Goal: Task Accomplishment & Management: Use online tool/utility

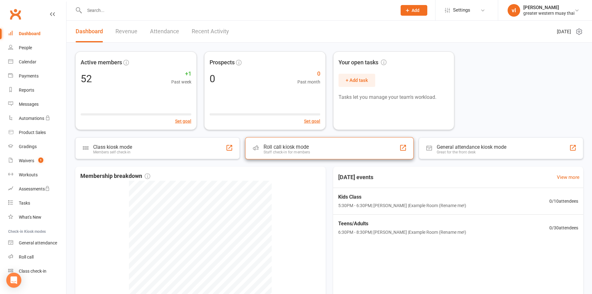
click at [329, 137] on div "Roll call kiosk mode Staff check-in for members" at bounding box center [329, 148] width 169 height 22
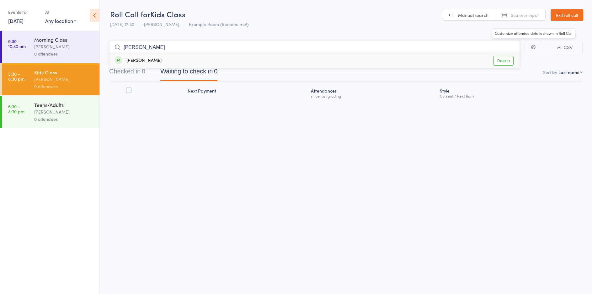
type input "eli"
click at [505, 60] on link "Drop in" at bounding box center [503, 61] width 20 height 10
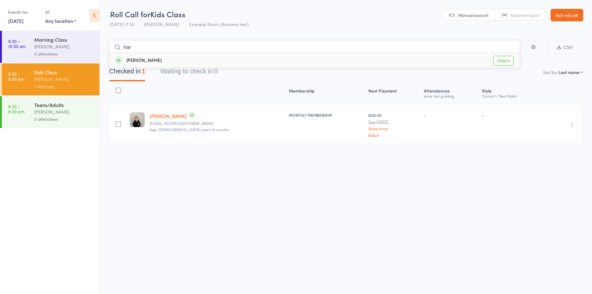
type input "har"
click at [509, 63] on link "Drop in" at bounding box center [503, 61] width 20 height 10
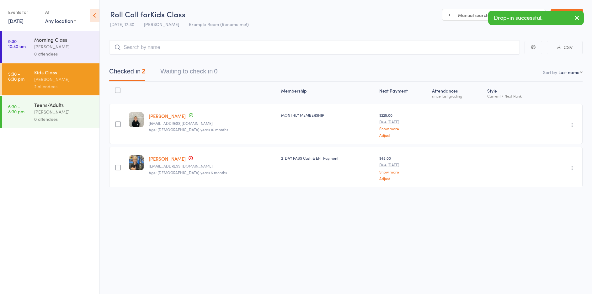
click at [572, 13] on button "button" at bounding box center [577, 18] width 14 height 14
click at [572, 13] on link "Exit roll call" at bounding box center [567, 15] width 33 height 13
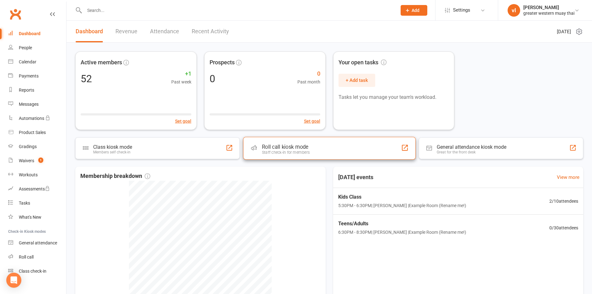
click at [339, 145] on div "Roll call kiosk mode Staff check-in for members" at bounding box center [329, 148] width 173 height 23
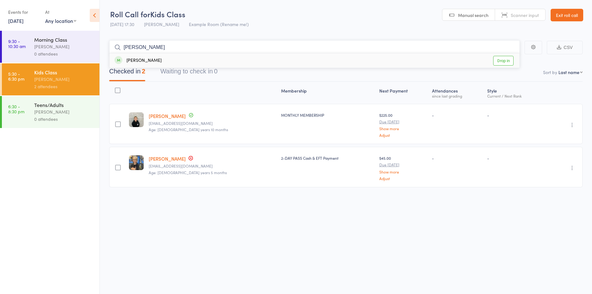
type input "tuma"
click at [505, 61] on link "Drop in" at bounding box center [503, 61] width 20 height 10
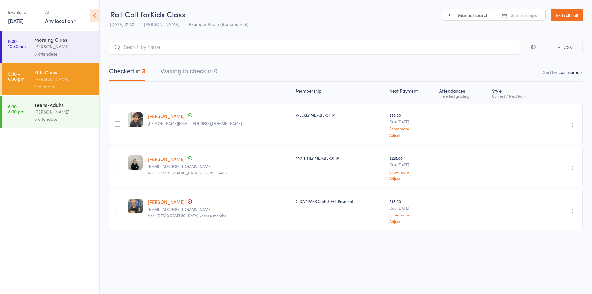
click at [61, 110] on div "[PERSON_NAME]" at bounding box center [64, 111] width 60 height 7
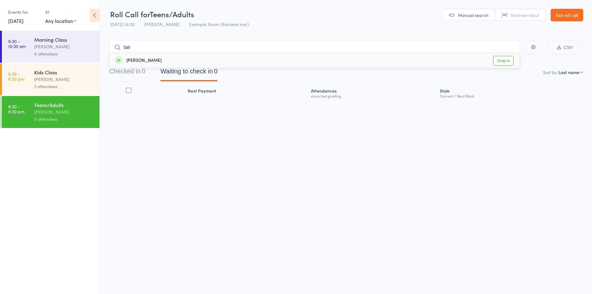
type input "tair"
click at [503, 54] on div "Taireina Cooper Drop in" at bounding box center [315, 60] width 410 height 14
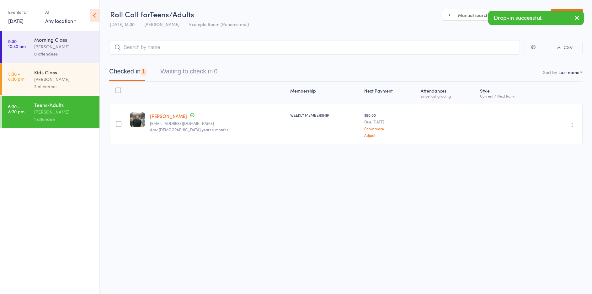
click at [562, 25] on div "Drop-in successful." at bounding box center [536, 18] width 96 height 14
click at [571, 18] on button "button" at bounding box center [577, 18] width 14 height 14
click at [570, 18] on link "Exit roll call" at bounding box center [567, 15] width 33 height 13
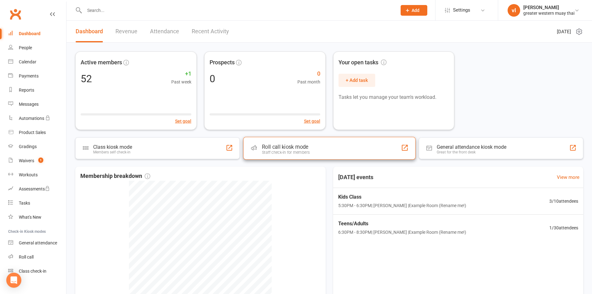
click at [391, 146] on div "Roll call kiosk mode Staff check-in for members" at bounding box center [329, 148] width 172 height 23
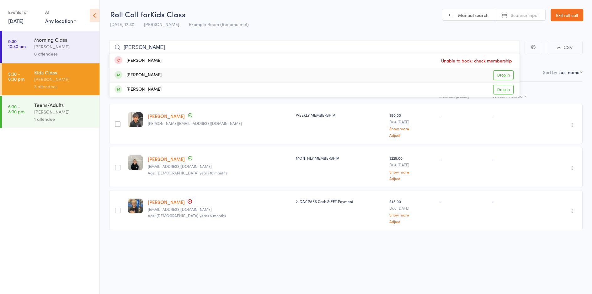
type input "alex"
click at [499, 73] on link "Drop in" at bounding box center [503, 75] width 20 height 10
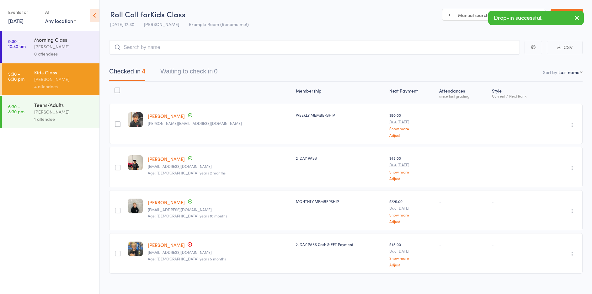
click at [579, 16] on icon "button" at bounding box center [578, 18] width 8 height 8
click at [37, 112] on div "[PERSON_NAME]" at bounding box center [64, 111] width 60 height 7
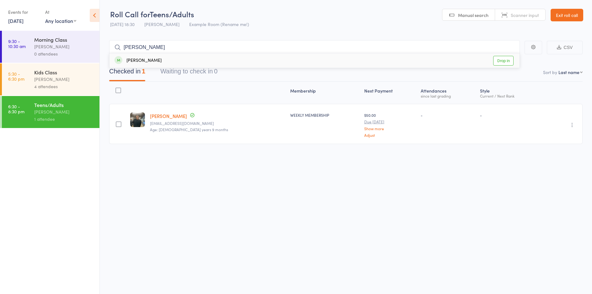
type input "ron"
click at [510, 57] on link "Drop in" at bounding box center [503, 61] width 20 height 10
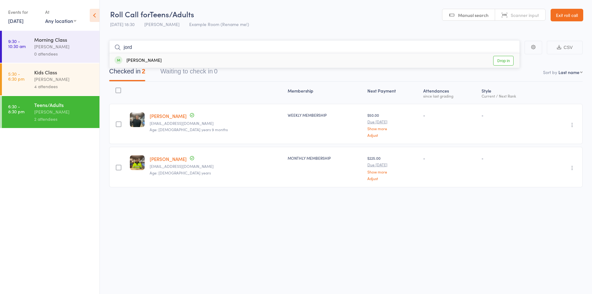
type input "jord"
click at [503, 61] on link "Drop in" at bounding box center [503, 61] width 20 height 10
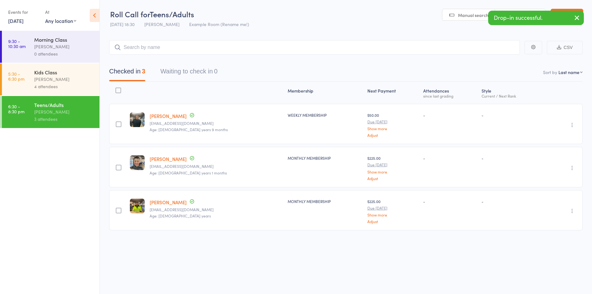
click at [580, 17] on icon "button" at bounding box center [578, 18] width 8 height 8
click at [477, 52] on input "search" at bounding box center [314, 47] width 411 height 14
click at [476, 55] on div "Checked in 3 Waiting to check in 0" at bounding box center [346, 68] width 474 height 27
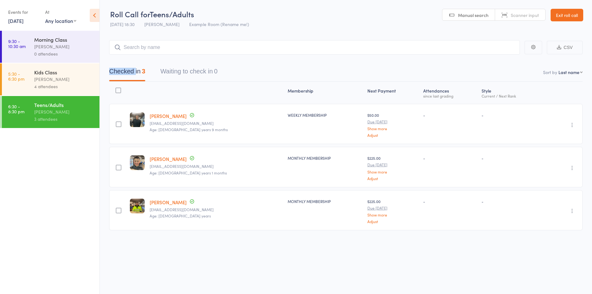
click at [476, 55] on div "Checked in 3 Waiting to check in 0" at bounding box center [346, 68] width 474 height 27
click at [266, 56] on div "Checked in 3 Waiting to check in 0" at bounding box center [346, 68] width 474 height 27
click at [63, 79] on div "[PERSON_NAME]" at bounding box center [64, 79] width 60 height 7
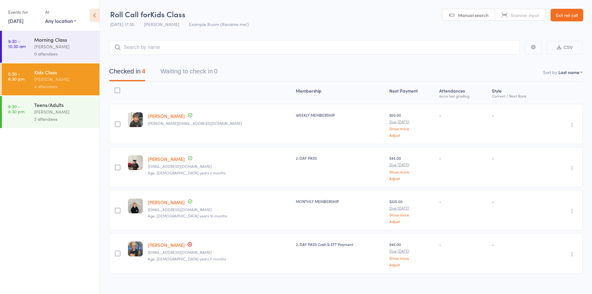
click at [173, 161] on link "Alex Nguyen" at bounding box center [166, 159] width 37 height 7
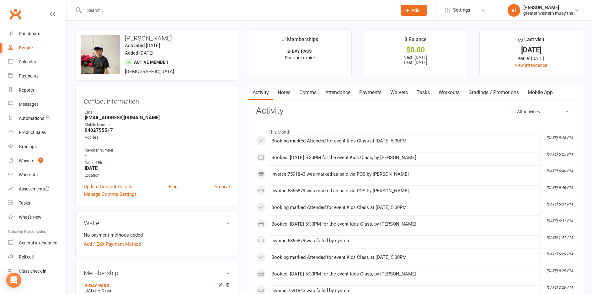
click at [377, 89] on link "Payments" at bounding box center [370, 92] width 31 height 14
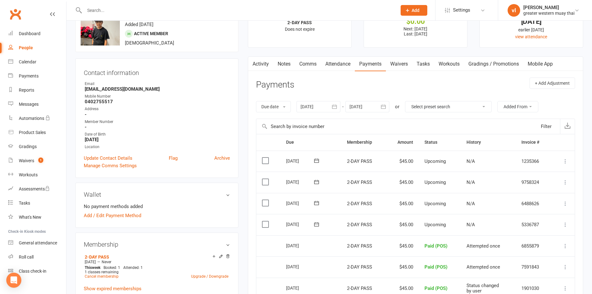
scroll to position [63, 0]
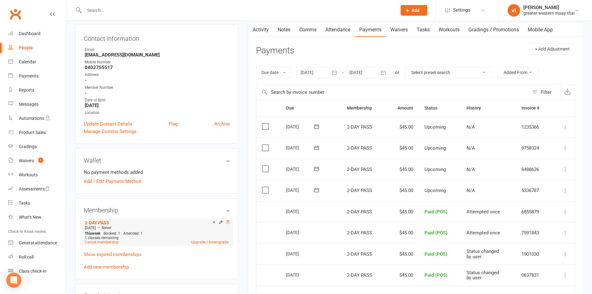
click at [229, 222] on icon at bounding box center [228, 222] width 4 height 4
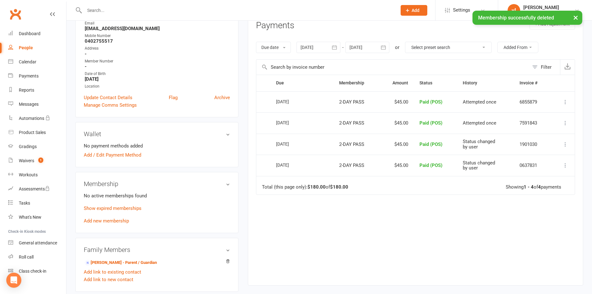
scroll to position [126, 0]
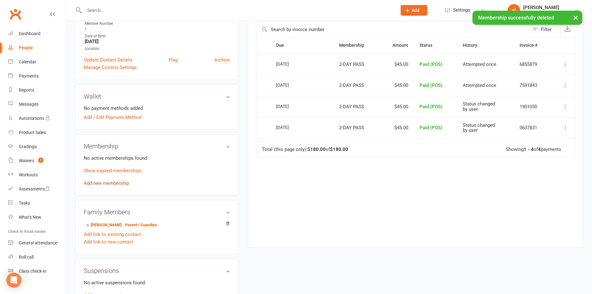
click at [104, 182] on link "Add new membership" at bounding box center [106, 183] width 45 height 6
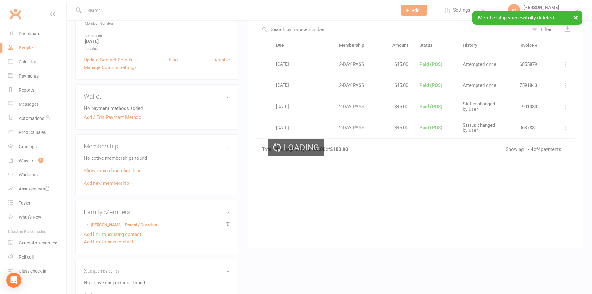
click at [103, 183] on div "Loading" at bounding box center [296, 147] width 592 height 294
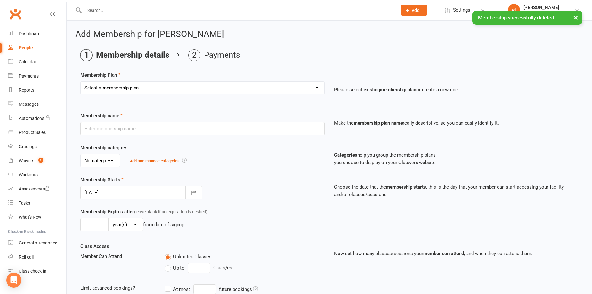
drag, startPoint x: 171, startPoint y: 82, endPoint x: 171, endPoint y: 87, distance: 4.4
click at [171, 82] on select "Select a membership plan Create new Membership Plan PT SESSION DAY PASS WEEKLY …" at bounding box center [203, 88] width 244 height 13
select select "3"
click at [81, 82] on select "Select a membership plan Create new Membership Plan PT SESSION DAY PASS WEEKLY …" at bounding box center [203, 88] width 244 height 13
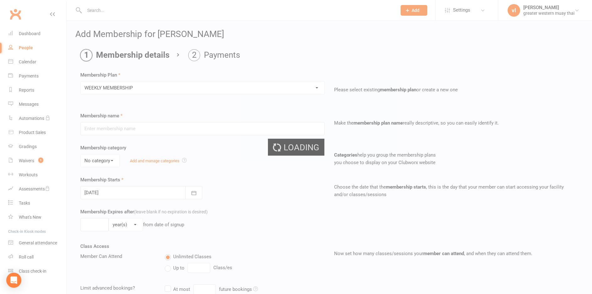
type input "WEEKLY MEMBERSHIP"
type input "0"
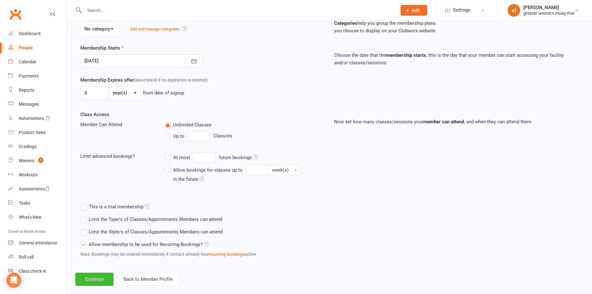
scroll to position [142, 0]
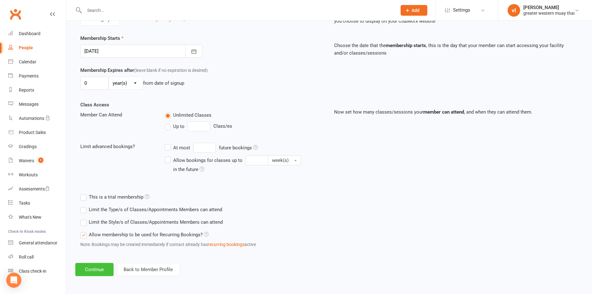
click at [89, 274] on button "Continue" at bounding box center [94, 269] width 38 height 13
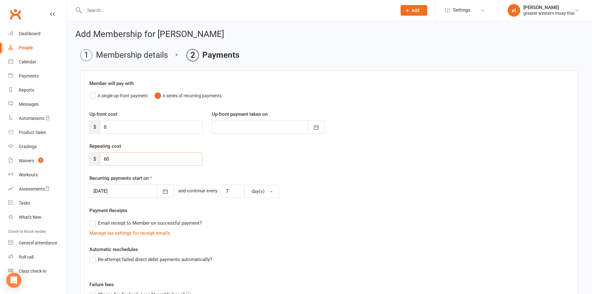
click at [136, 165] on input "60" at bounding box center [151, 159] width 103 height 13
type input "6"
type input "30"
click at [32, 48] on div "People" at bounding box center [26, 47] width 14 height 5
select select "25"
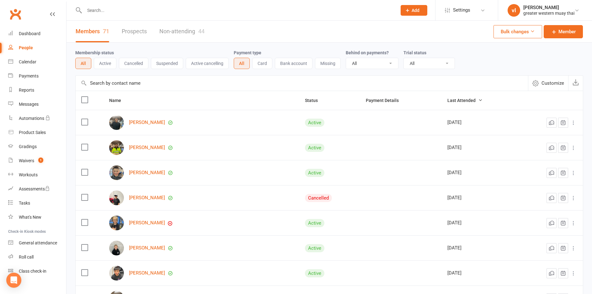
click at [159, 88] on input "text" at bounding box center [302, 83] width 453 height 15
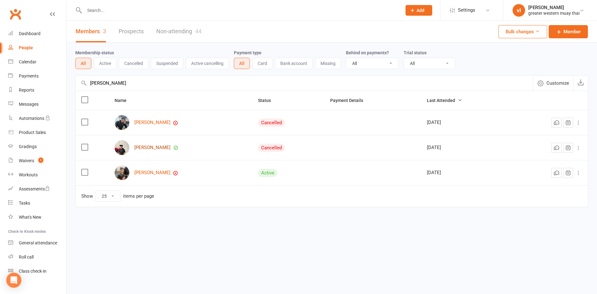
type input "alex"
click at [148, 149] on link "Alex Nguyen" at bounding box center [152, 147] width 36 height 5
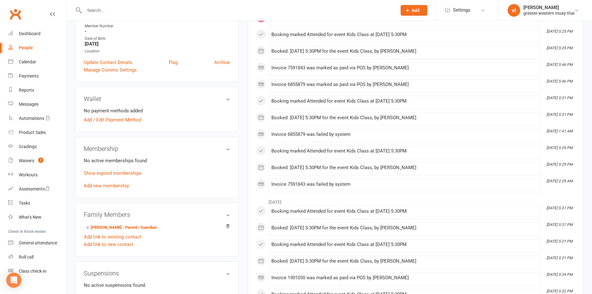
scroll to position [157, 0]
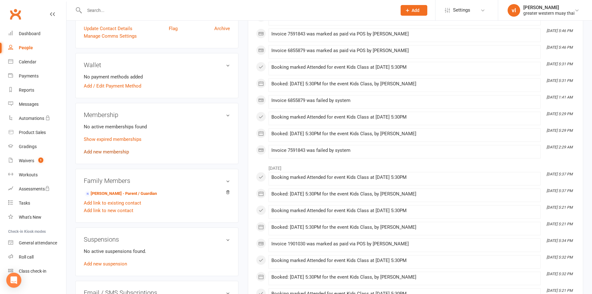
click at [110, 152] on link "Add new membership" at bounding box center [106, 152] width 45 height 6
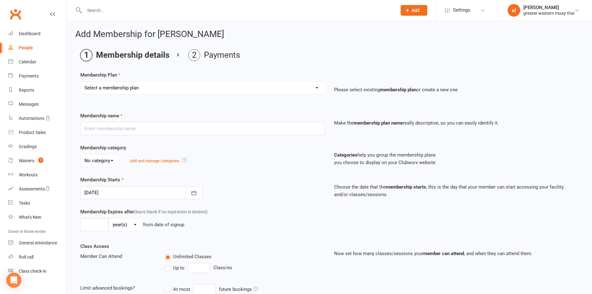
click at [197, 88] on select "Select a membership plan Create new Membership Plan PT SESSION DAY PASS WEEKLY …" at bounding box center [203, 88] width 244 height 13
select select "4"
click at [81, 82] on select "Select a membership plan Create new Membership Plan PT SESSION DAY PASS WEEKLY …" at bounding box center [203, 88] width 244 height 13
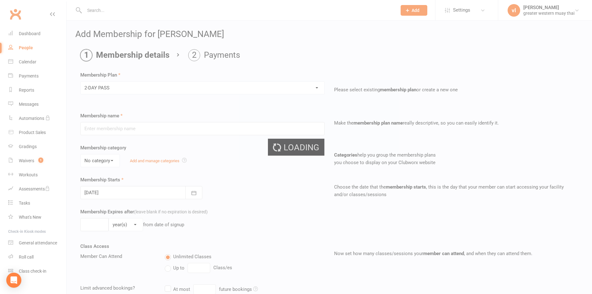
type input "2-DAY PASS"
select select "0"
type input "2"
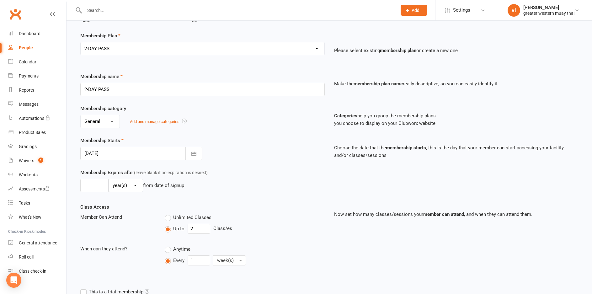
scroll to position [151, 0]
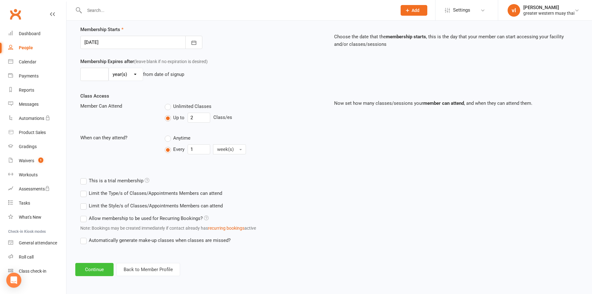
click at [93, 266] on button "Continue" at bounding box center [94, 269] width 38 height 13
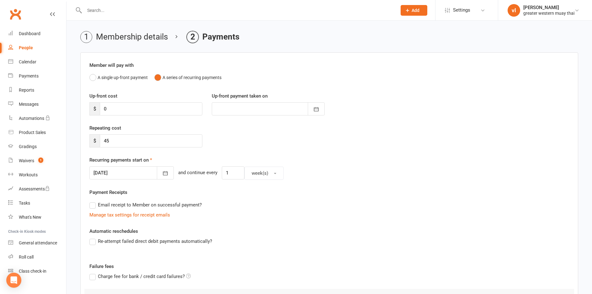
scroll to position [18, 0]
click at [110, 143] on input "45" at bounding box center [151, 141] width 103 height 13
type input "4"
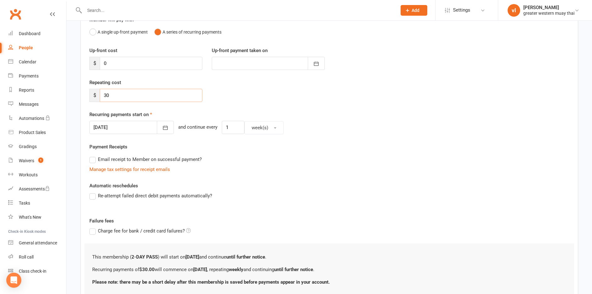
scroll to position [112, 0]
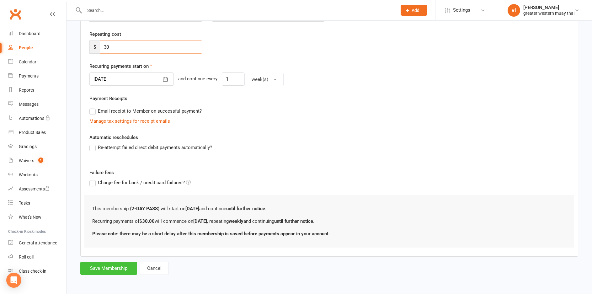
type input "30"
click at [124, 272] on button "Save Membership" at bounding box center [108, 268] width 57 height 13
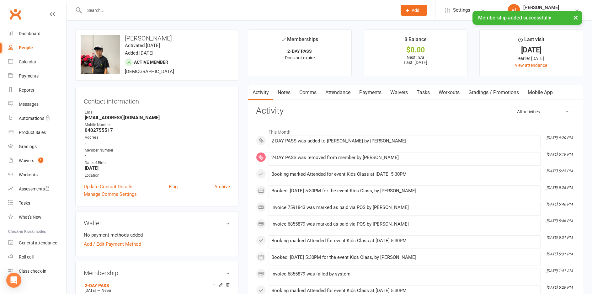
scroll to position [31, 0]
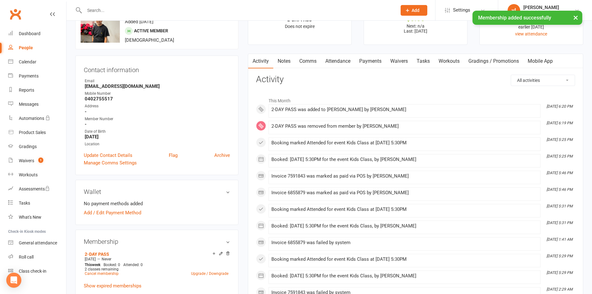
click at [381, 64] on link "Payments" at bounding box center [370, 61] width 31 height 14
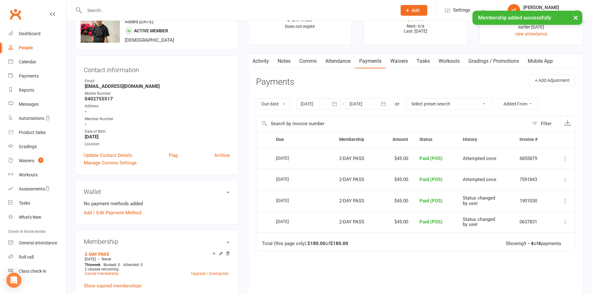
click at [37, 52] on link "People" at bounding box center [37, 48] width 58 height 14
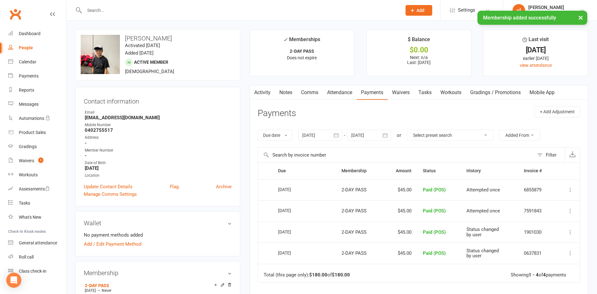
select select "25"
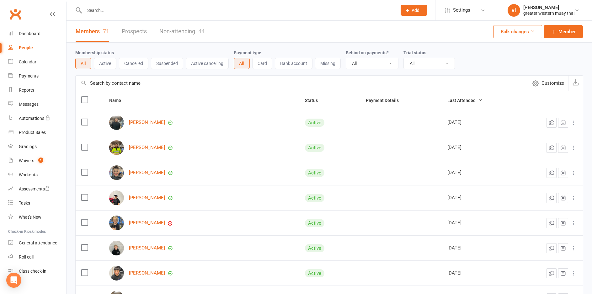
click at [190, 82] on input "text" at bounding box center [302, 83] width 453 height 15
click at [51, 158] on link "Waivers 1" at bounding box center [37, 161] width 58 height 14
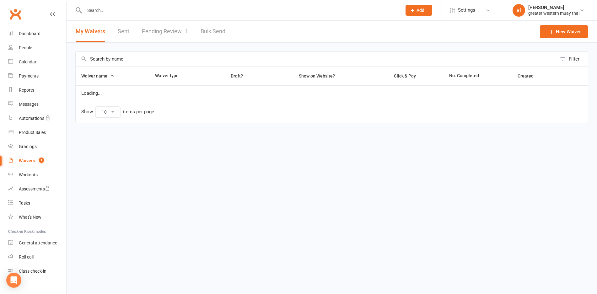
click at [179, 31] on link "Pending Review 1" at bounding box center [165, 32] width 46 height 22
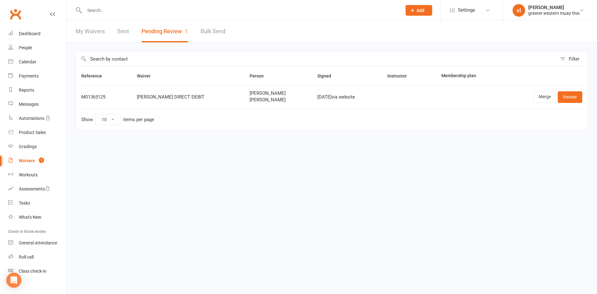
click at [29, 162] on div "Waivers" at bounding box center [27, 160] width 16 height 5
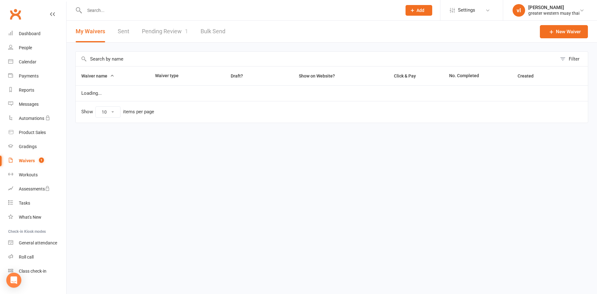
click at [35, 159] on link "Waivers 1" at bounding box center [37, 161] width 58 height 14
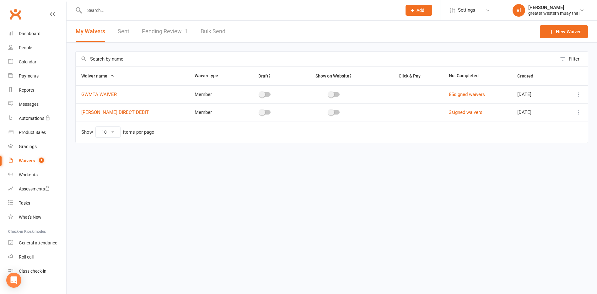
click at [169, 30] on link "Pending Review 1" at bounding box center [165, 32] width 46 height 22
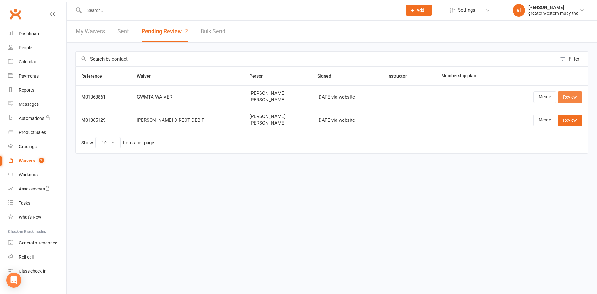
click at [577, 95] on link "Review" at bounding box center [570, 96] width 24 height 11
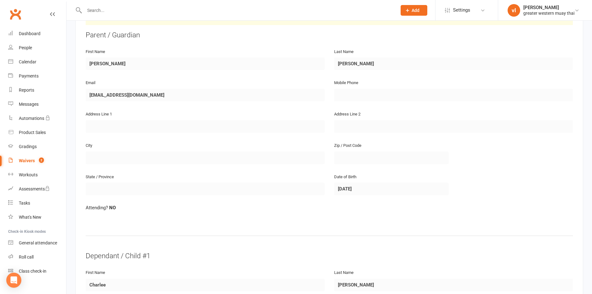
scroll to position [94, 0]
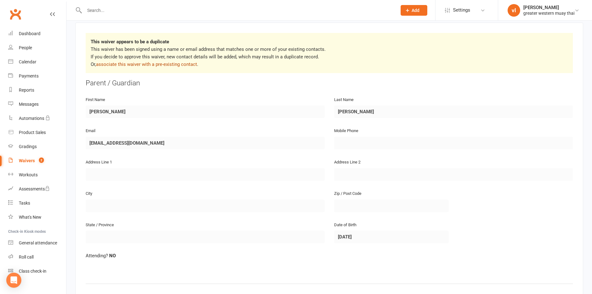
click at [182, 63] on link "associate this waiver with a pre-existing contact" at bounding box center [146, 65] width 101 height 6
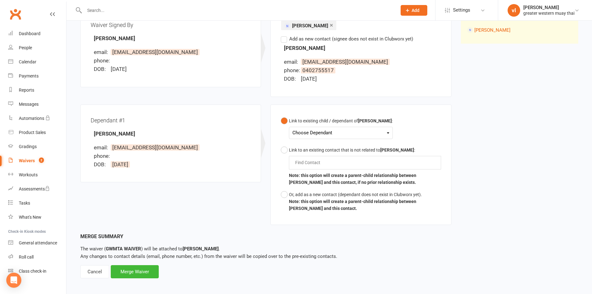
scroll to position [92, 0]
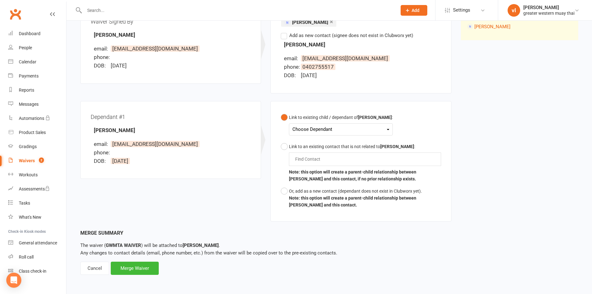
click at [317, 134] on div "Choose Dependant Alex Nguyen" at bounding box center [341, 129] width 104 height 12
click at [317, 131] on div "Choose Dependant" at bounding box center [341, 129] width 97 height 8
click at [344, 99] on div "Link to Existing Contacts × Naffan Nguyen Find Contact Add as new contact (sign…" at bounding box center [361, 48] width 190 height 105
click at [334, 128] on div "Choose Dependant" at bounding box center [341, 129] width 97 height 8
click at [363, 120] on div "Link to existing child / dependant of Naffan Nguyen :" at bounding box center [341, 117] width 104 height 7
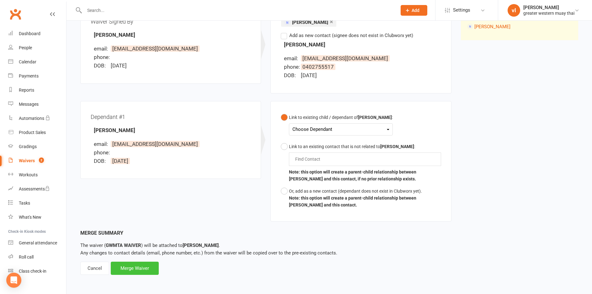
click at [140, 275] on div "Merge Waiver" at bounding box center [135, 268] width 48 height 13
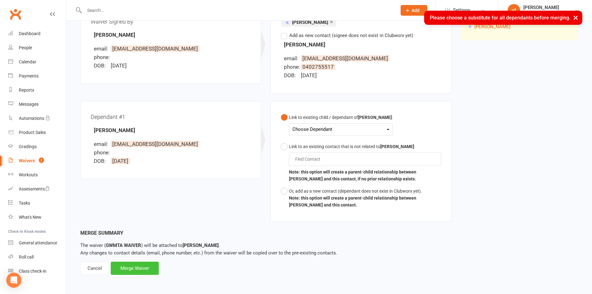
click at [142, 272] on div "Merge Waiver" at bounding box center [135, 268] width 48 height 13
click at [353, 124] on div "Choose Dependant Alex Nguyen" at bounding box center [341, 129] width 104 height 12
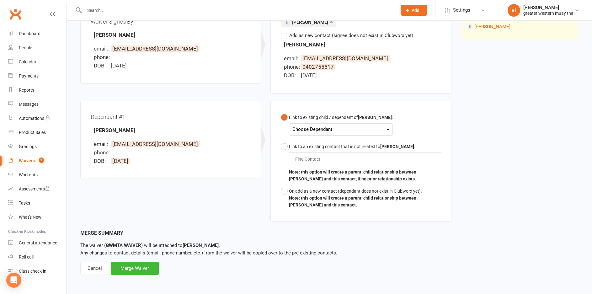
click at [345, 125] on div "Choose Dependant Alex Nguyen" at bounding box center [341, 129] width 104 height 12
click at [342, 127] on div "Choose Dependant" at bounding box center [341, 129] width 97 height 8
click at [341, 143] on link "[PERSON_NAME]" at bounding box center [324, 143] width 62 height 13
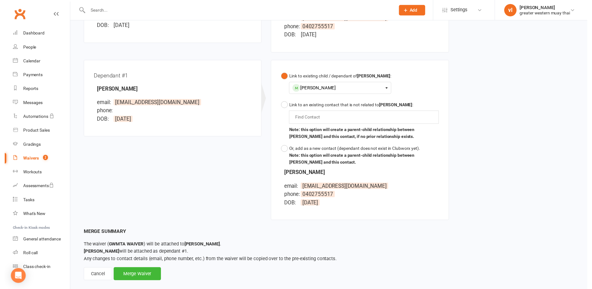
scroll to position [143, 0]
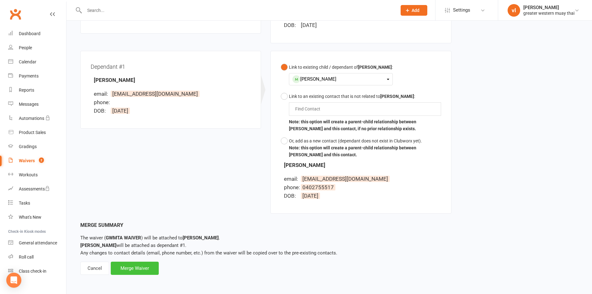
click at [144, 270] on div "Merge Waiver" at bounding box center [135, 268] width 48 height 13
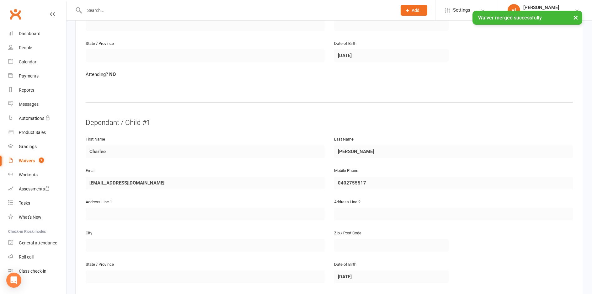
scroll to position [365, 0]
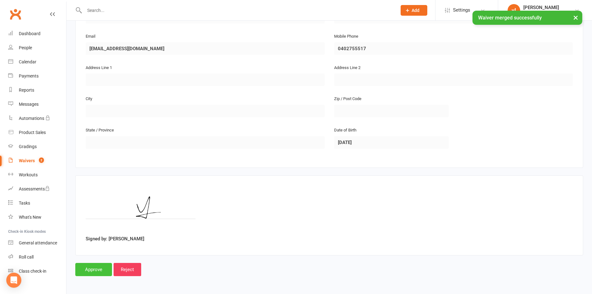
click at [81, 272] on input "Approve" at bounding box center [93, 269] width 37 height 13
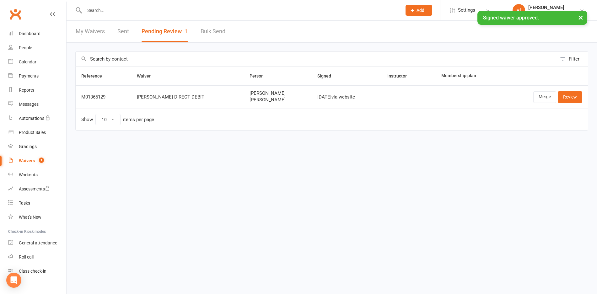
click at [121, 33] on link "Sent" at bounding box center [123, 32] width 12 height 22
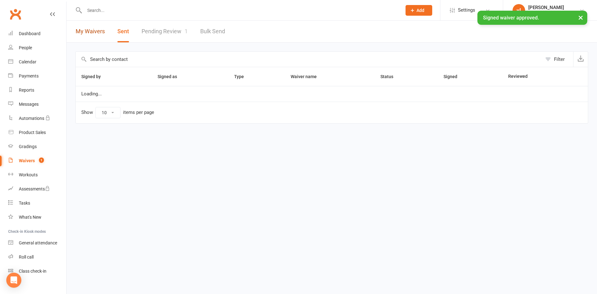
click at [100, 35] on link "My Waivers" at bounding box center [90, 32] width 29 height 22
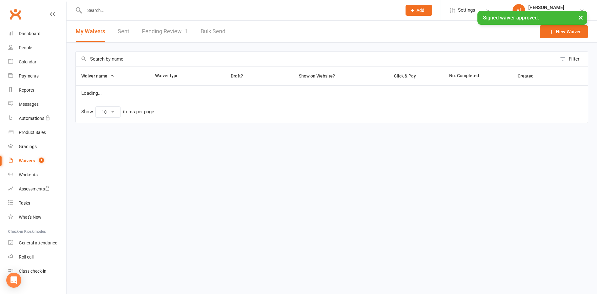
click at [100, 35] on button "My Waivers" at bounding box center [91, 32] width 30 height 22
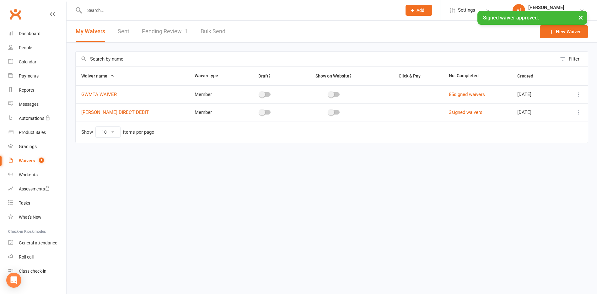
click at [125, 62] on input "text" at bounding box center [316, 59] width 481 height 14
click at [33, 50] on link "People" at bounding box center [37, 48] width 58 height 14
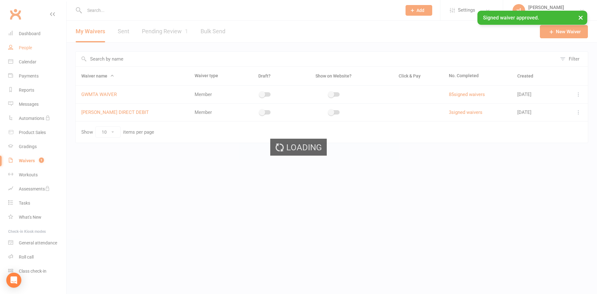
select select "25"
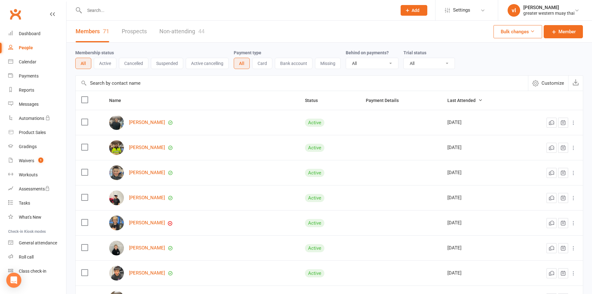
click at [197, 85] on input "text" at bounding box center [302, 83] width 453 height 15
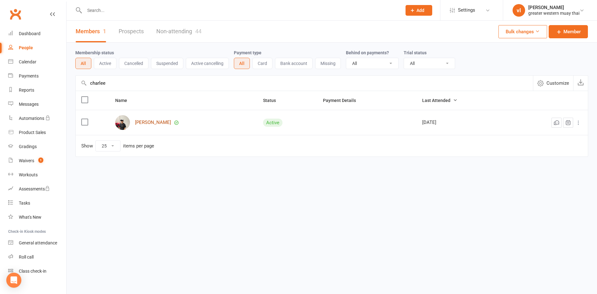
type input "charlee"
click at [150, 122] on link "[PERSON_NAME]" at bounding box center [153, 122] width 36 height 5
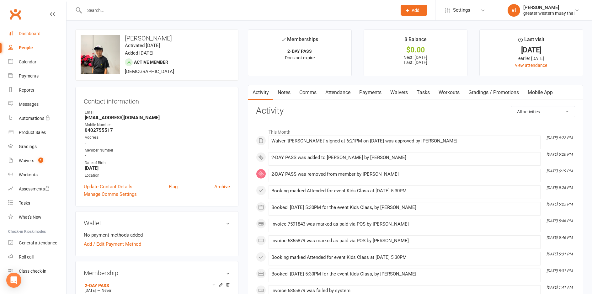
click at [40, 33] on div "Dashboard" at bounding box center [30, 33] width 22 height 5
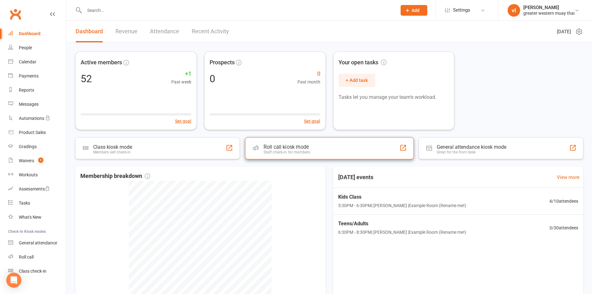
click at [300, 146] on div "Roll call kiosk mode" at bounding box center [286, 147] width 47 height 6
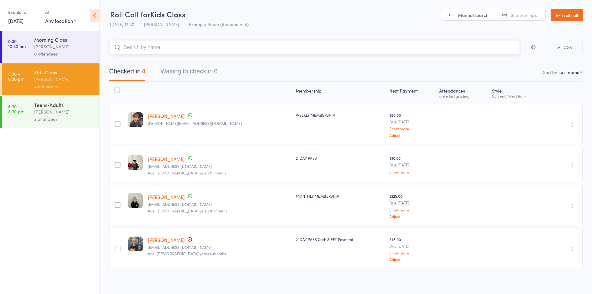
type input "L"
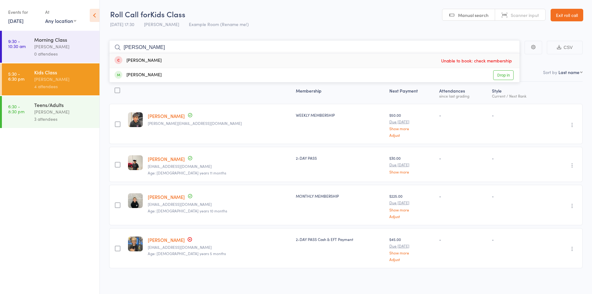
type input "[PERSON_NAME]"
click at [575, 10] on link "Exit roll call" at bounding box center [567, 15] width 33 height 13
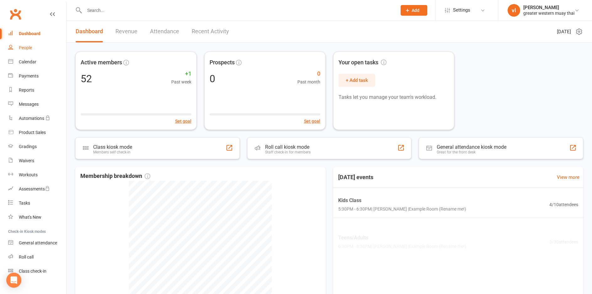
click at [17, 46] on link "People" at bounding box center [37, 48] width 58 height 14
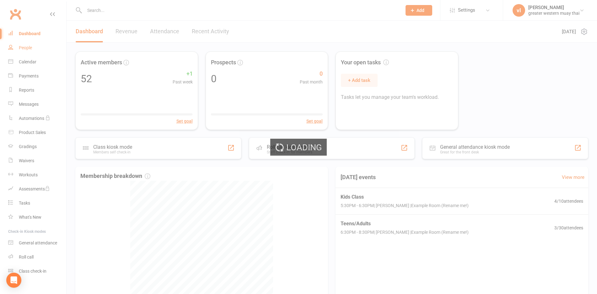
select select "25"
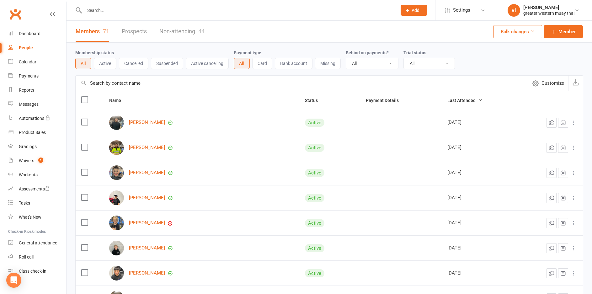
click at [158, 82] on input "text" at bounding box center [302, 83] width 453 height 15
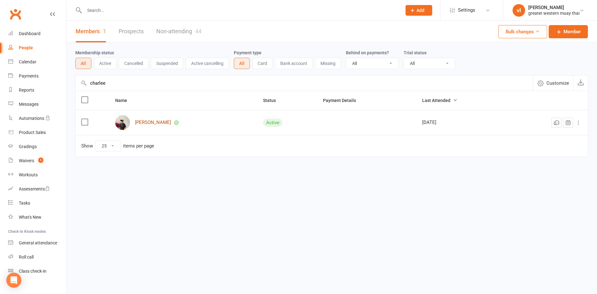
type input "charlee"
click at [160, 122] on link "[PERSON_NAME]" at bounding box center [153, 122] width 36 height 5
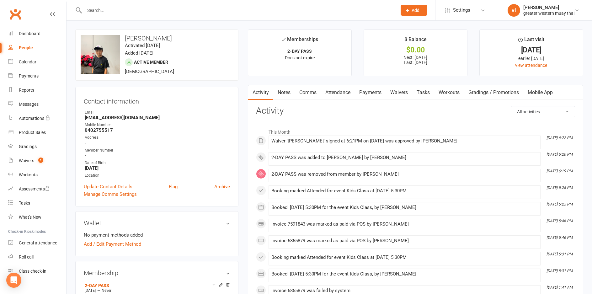
click at [364, 93] on link "Payments" at bounding box center [370, 92] width 31 height 14
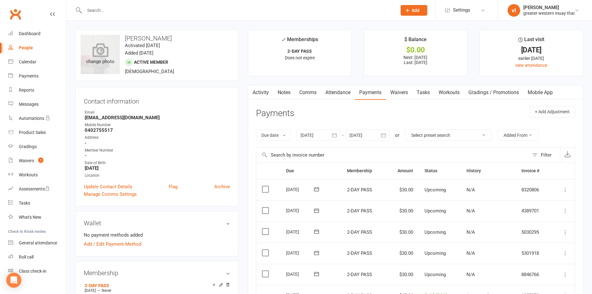
click at [112, 62] on div "change photo" at bounding box center [100, 54] width 39 height 39
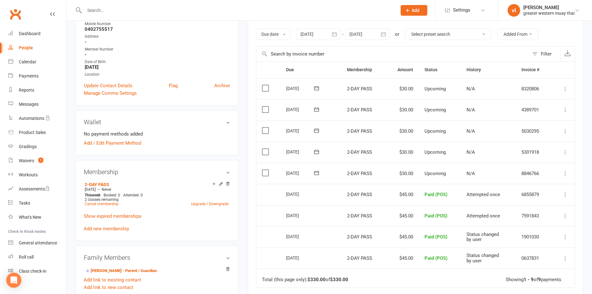
scroll to position [126, 0]
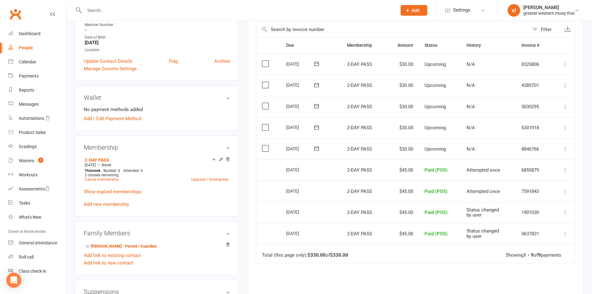
click at [266, 149] on label at bounding box center [266, 148] width 8 height 6
click at [266, 145] on input "checkbox" at bounding box center [264, 145] width 4 height 0
click at [569, 285] on button "Change status" at bounding box center [559, 279] width 50 height 13
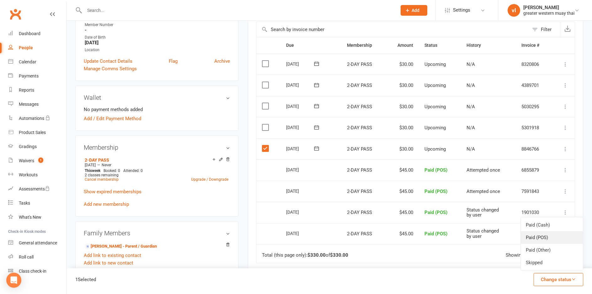
click at [548, 239] on link "Paid (POS)" at bounding box center [552, 237] width 62 height 13
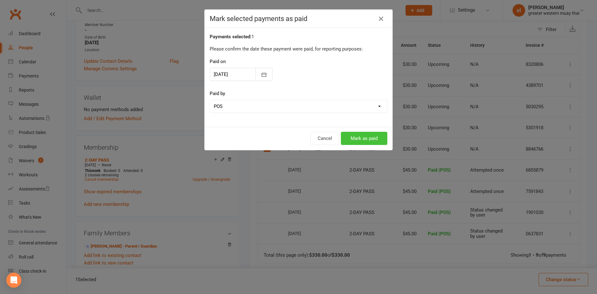
click at [364, 139] on button "Mark as paid" at bounding box center [364, 138] width 46 height 13
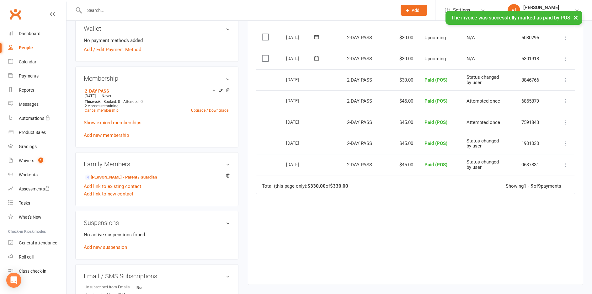
scroll to position [220, 0]
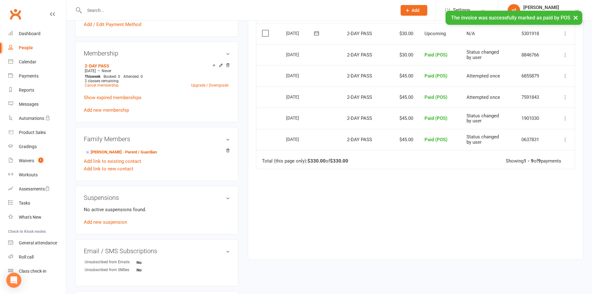
click at [31, 45] on div "People" at bounding box center [26, 47] width 14 height 5
select select "25"
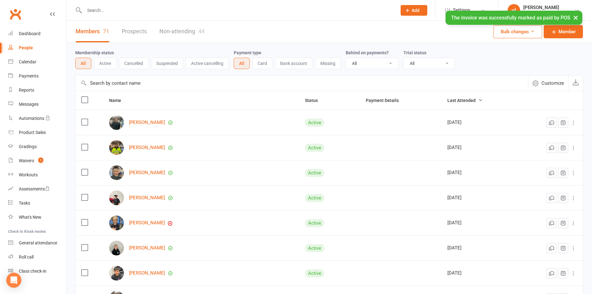
click at [102, 84] on input "text" at bounding box center [302, 83] width 453 height 15
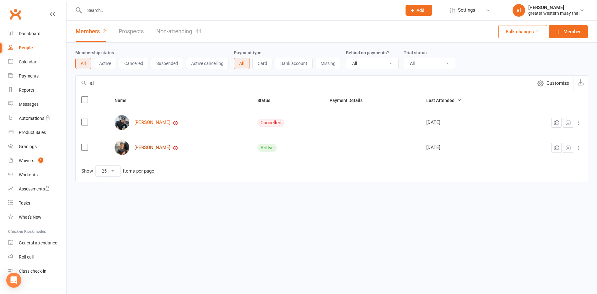
type input "a"
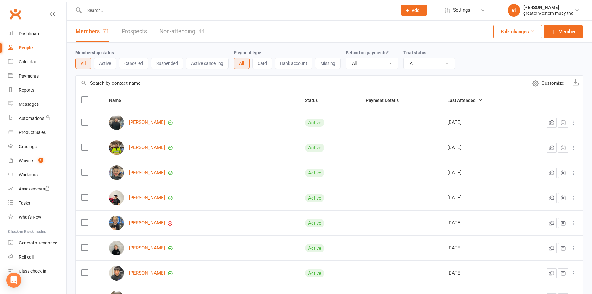
click at [40, 49] on link "People" at bounding box center [37, 48] width 58 height 14
click at [171, 78] on input "text" at bounding box center [302, 83] width 453 height 15
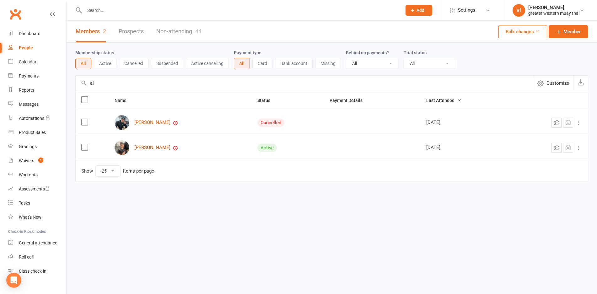
type input "a"
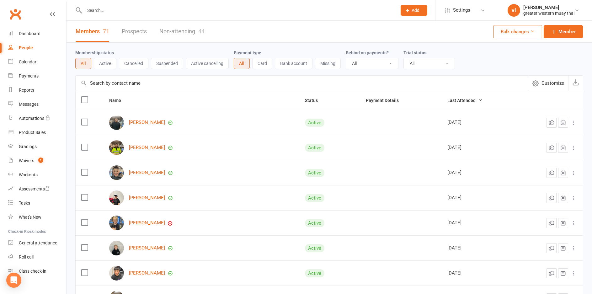
click at [228, 84] on input "text" at bounding box center [302, 83] width 453 height 15
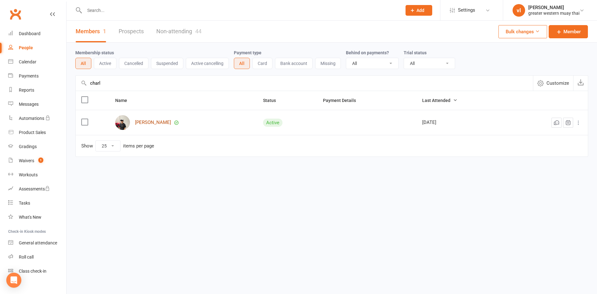
type input "charl"
click at [150, 121] on link "[PERSON_NAME]" at bounding box center [153, 122] width 36 height 5
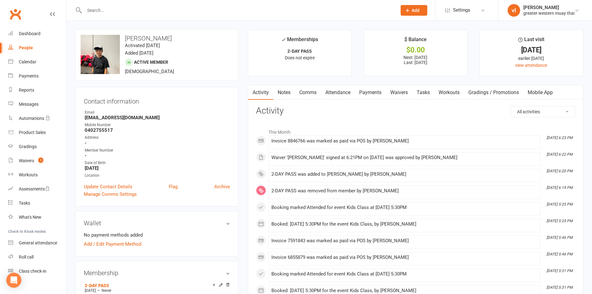
click at [380, 95] on link "Payments" at bounding box center [370, 92] width 31 height 14
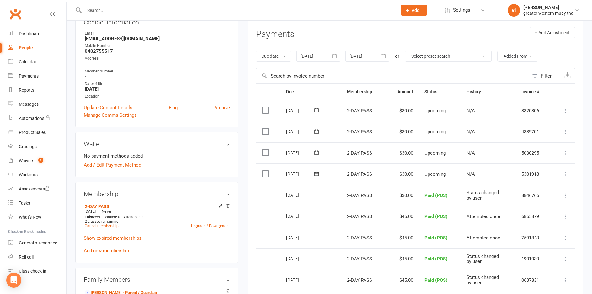
scroll to position [63, 0]
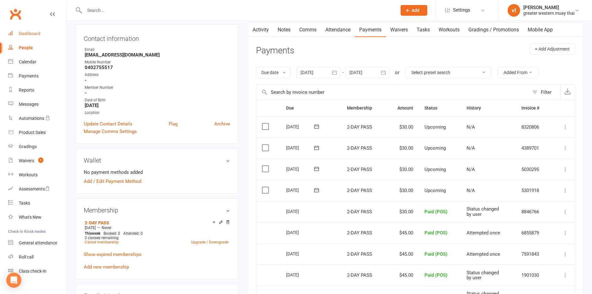
click at [29, 33] on div "Dashboard" at bounding box center [30, 33] width 22 height 5
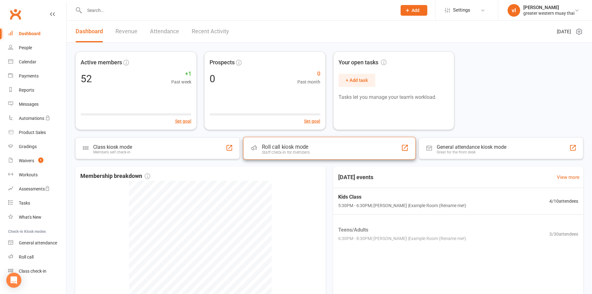
click at [329, 148] on div "Roll call kiosk mode Staff check-in for members" at bounding box center [329, 148] width 173 height 23
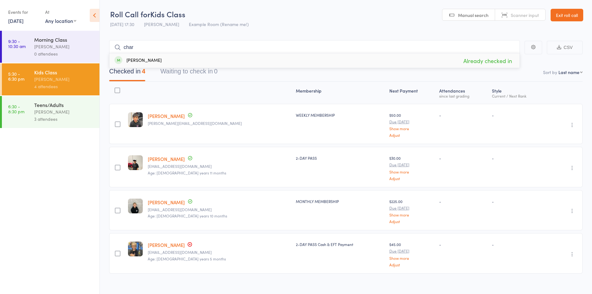
click at [573, 168] on icon "button" at bounding box center [572, 168] width 6 height 6
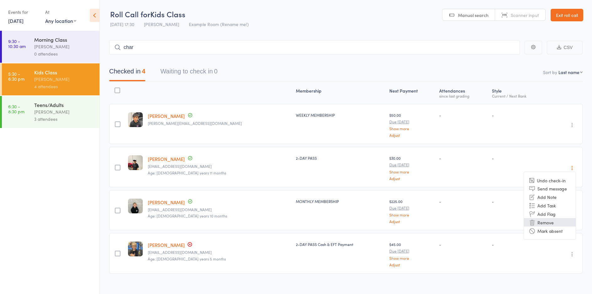
click at [546, 221] on li "Remove" at bounding box center [550, 222] width 52 height 8
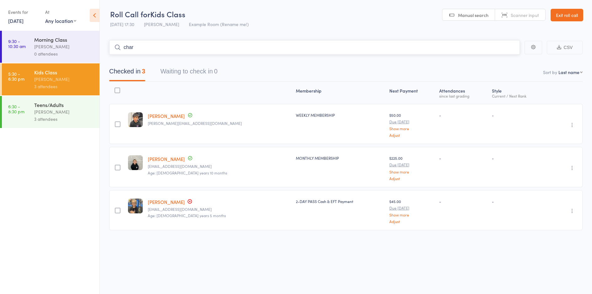
click at [315, 43] on input "char" at bounding box center [314, 47] width 411 height 14
type input "charl"
click at [498, 62] on link "Drop in" at bounding box center [503, 61] width 20 height 10
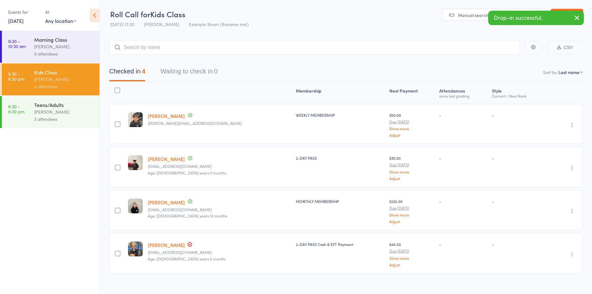
click at [574, 20] on icon "button" at bounding box center [578, 18] width 8 height 8
click at [562, 11] on link "Exit roll call" at bounding box center [567, 15] width 33 height 13
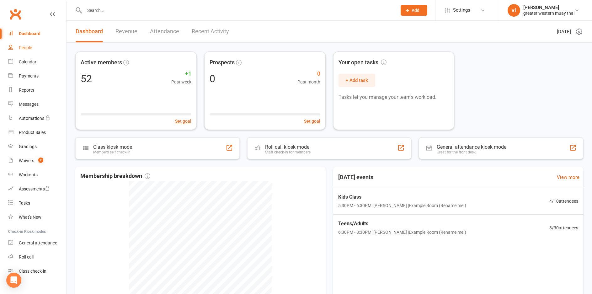
click at [24, 51] on link "People" at bounding box center [37, 48] width 58 height 14
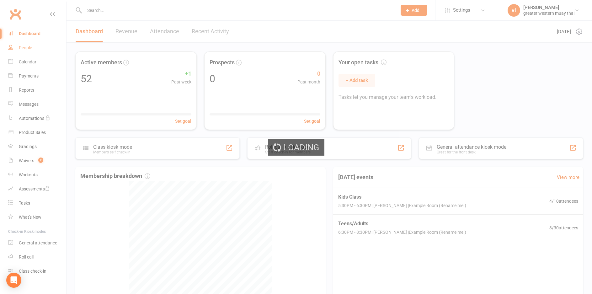
select select "25"
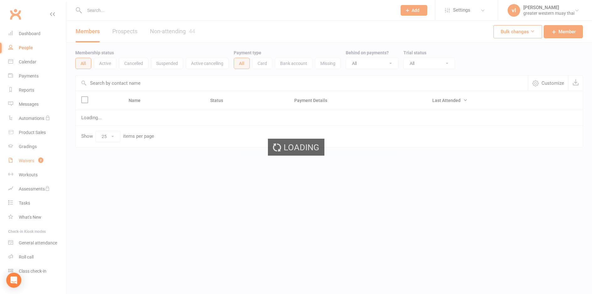
click at [27, 164] on link "Waivers 2" at bounding box center [37, 161] width 58 height 14
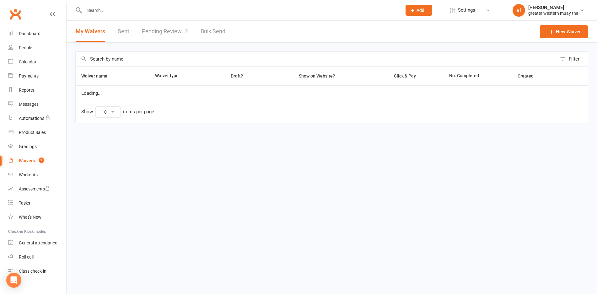
click at [29, 163] on div "Waivers" at bounding box center [27, 160] width 16 height 5
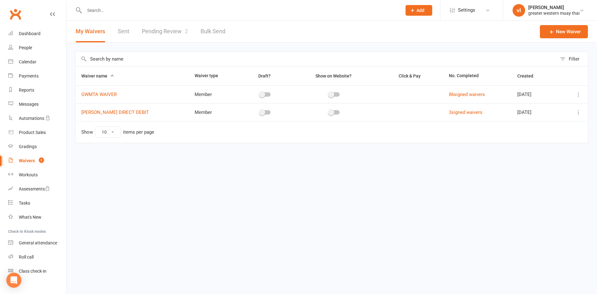
click at [169, 30] on link "Pending Review 2" at bounding box center [165, 32] width 46 height 22
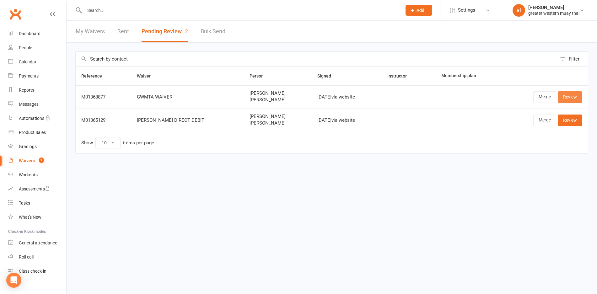
click at [570, 100] on link "Review" at bounding box center [570, 96] width 24 height 11
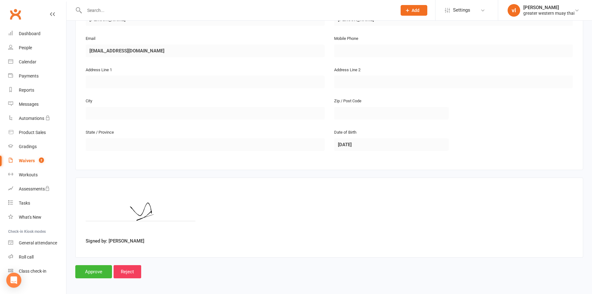
scroll to position [410, 0]
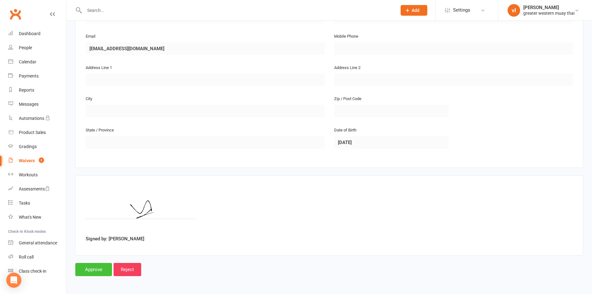
click at [96, 267] on input "Approve" at bounding box center [93, 269] width 37 height 13
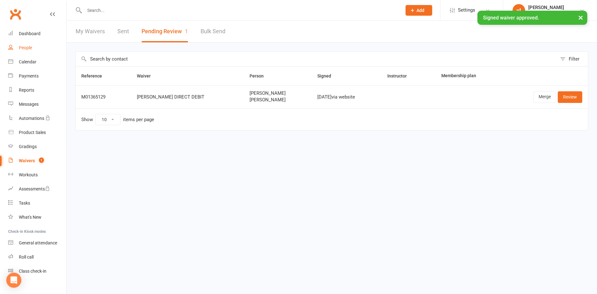
click at [16, 48] on link "People" at bounding box center [37, 48] width 58 height 14
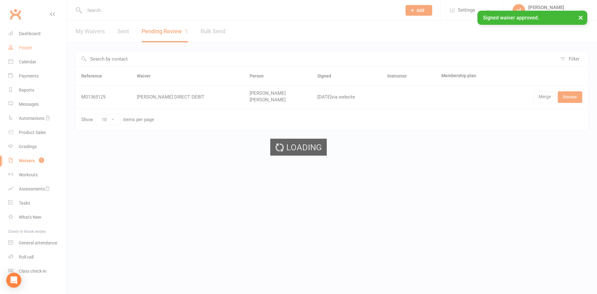
select select "25"
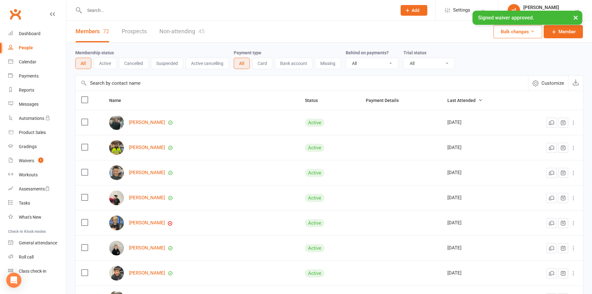
click at [169, 89] on input "text" at bounding box center [302, 83] width 453 height 15
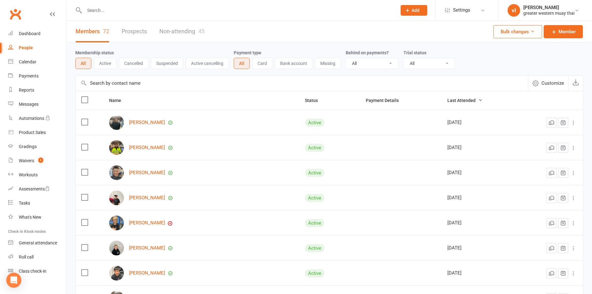
click at [171, 83] on input "text" at bounding box center [302, 83] width 453 height 15
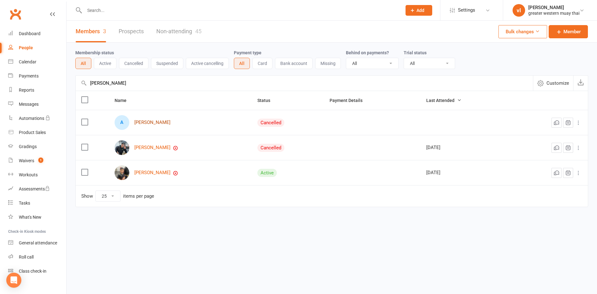
type input "alex"
click at [148, 125] on link "Alex Nguyen" at bounding box center [152, 122] width 36 height 5
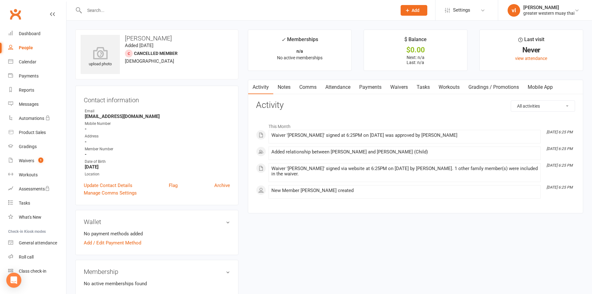
click at [374, 94] on link "Payments" at bounding box center [370, 87] width 31 height 14
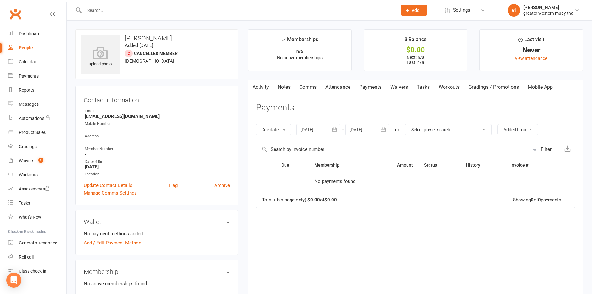
click at [268, 91] on link "Activity" at bounding box center [260, 87] width 25 height 14
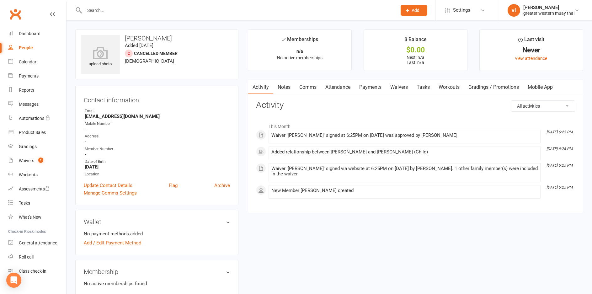
click at [335, 84] on link "Attendance" at bounding box center [338, 87] width 34 height 14
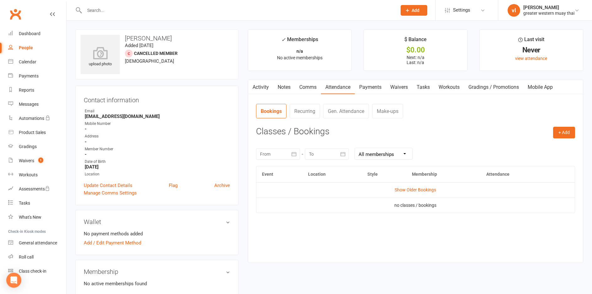
click at [395, 87] on link "Waivers" at bounding box center [399, 87] width 26 height 14
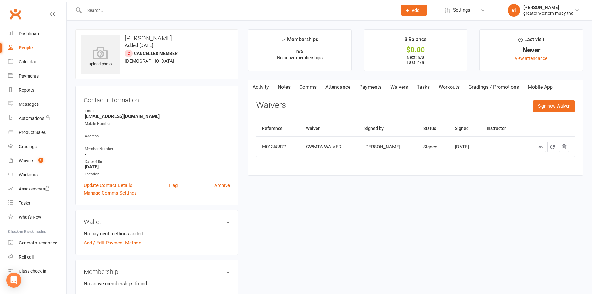
click at [373, 90] on link "Payments" at bounding box center [370, 87] width 31 height 14
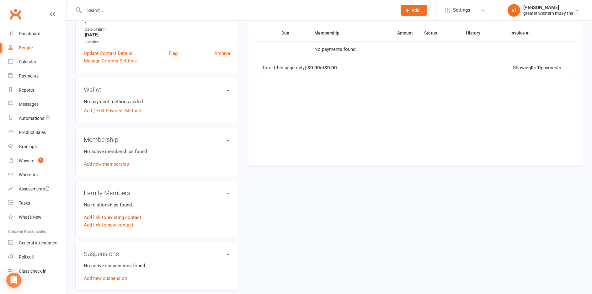
scroll to position [157, 0]
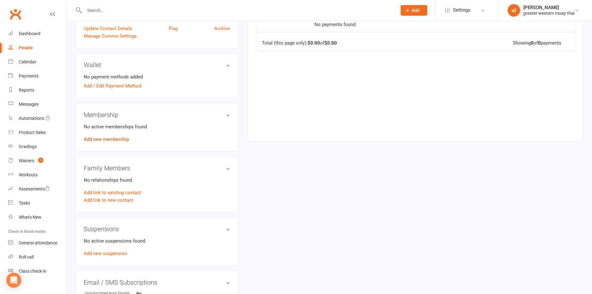
click at [102, 137] on link "Add new membership" at bounding box center [106, 140] width 45 height 6
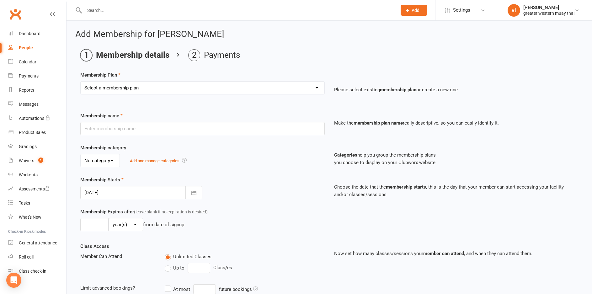
click at [105, 91] on select "Select a membership plan Create new Membership Plan PT SESSION DAY PASS WEEKLY …" at bounding box center [203, 88] width 244 height 13
select select "4"
click at [81, 82] on select "Select a membership plan Create new Membership Plan PT SESSION DAY PASS WEEKLY …" at bounding box center [203, 88] width 244 height 13
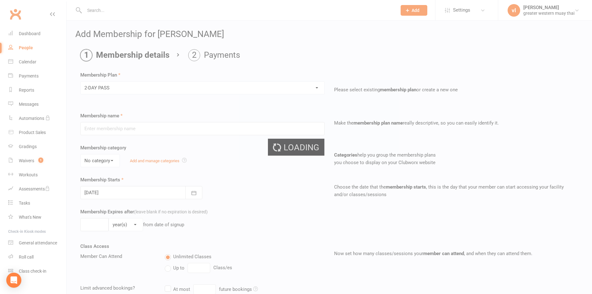
type input "2-DAY PASS"
select select "0"
type input "2"
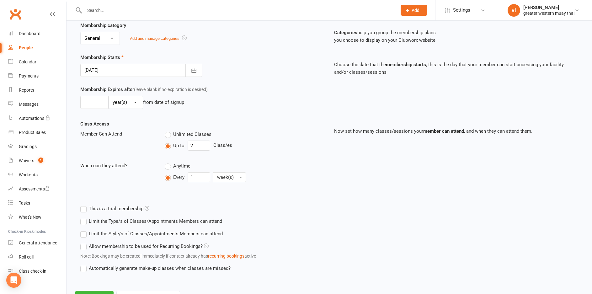
scroll to position [151, 0]
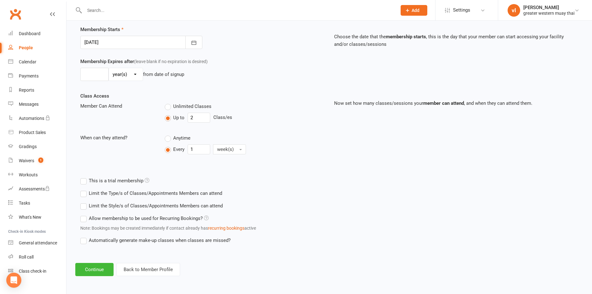
click at [90, 276] on div "Add Membership for Alex Nguyen Membership details Payments Membership Plan Sele…" at bounding box center [330, 77] width 526 height 415
click at [89, 271] on button "Continue" at bounding box center [94, 269] width 38 height 13
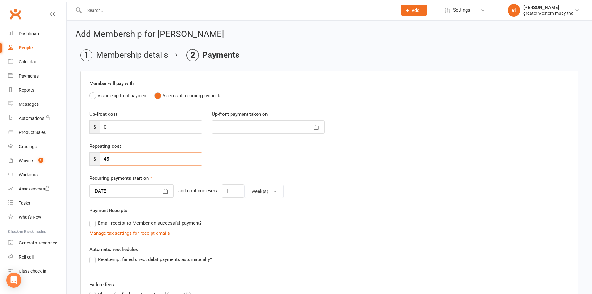
drag, startPoint x: 113, startPoint y: 155, endPoint x: 105, endPoint y: 155, distance: 7.2
click at [105, 155] on input "45" at bounding box center [151, 159] width 103 height 13
type input "4"
type input "30"
click at [219, 260] on div "Re-attempt failed direct debit payments automatically?" at bounding box center [329, 260] width 480 height 8
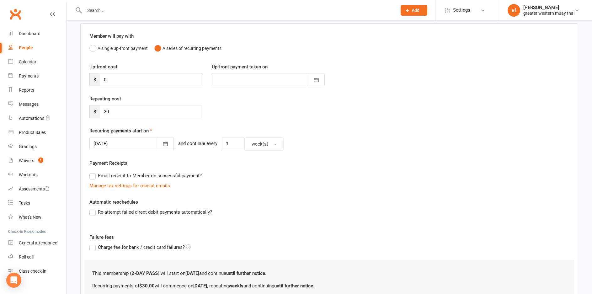
scroll to position [112, 0]
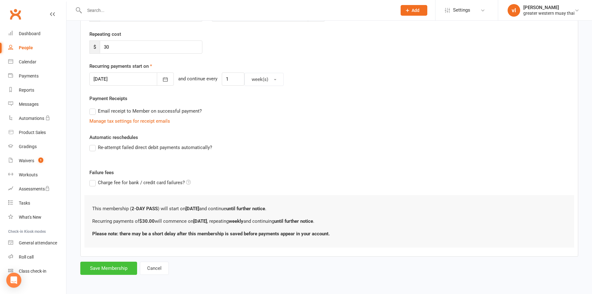
click at [127, 267] on button "Save Membership" at bounding box center [108, 268] width 57 height 13
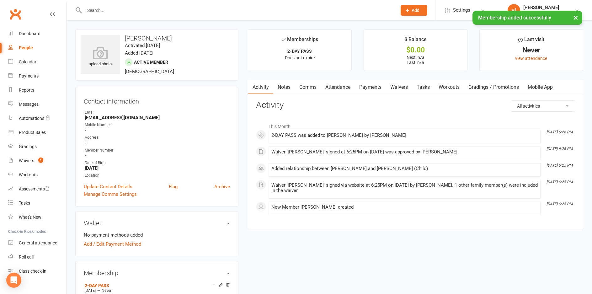
click at [373, 87] on link "Payments" at bounding box center [370, 87] width 31 height 14
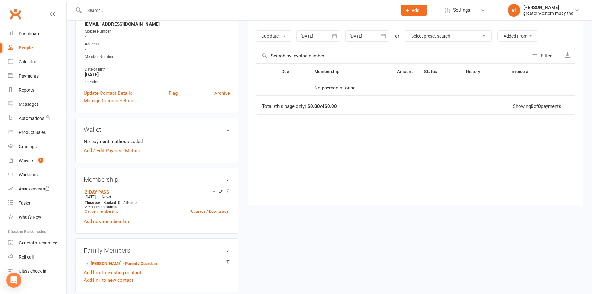
scroll to position [94, 0]
click at [31, 27] on link "Dashboard" at bounding box center [37, 34] width 58 height 14
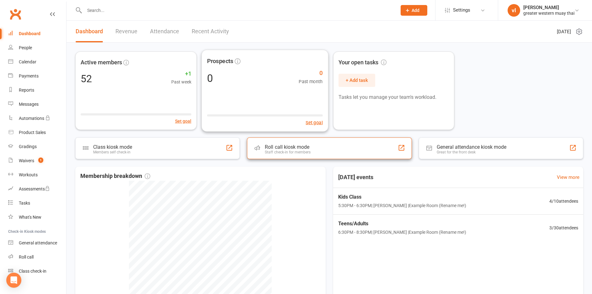
click at [299, 140] on div "Roll call kiosk mode Staff check-in for members" at bounding box center [329, 148] width 165 height 22
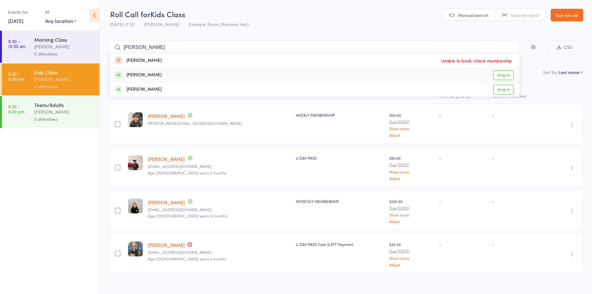
type input "[PERSON_NAME]"
click at [498, 78] on link "Drop in" at bounding box center [503, 75] width 20 height 10
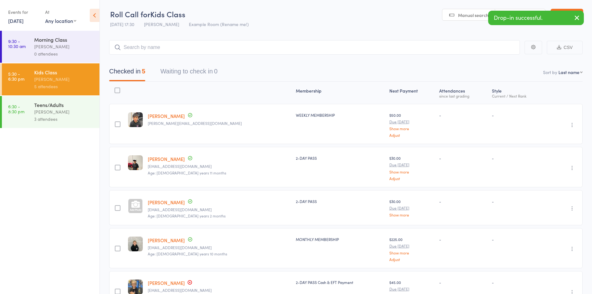
click at [576, 12] on button "button" at bounding box center [577, 18] width 14 height 14
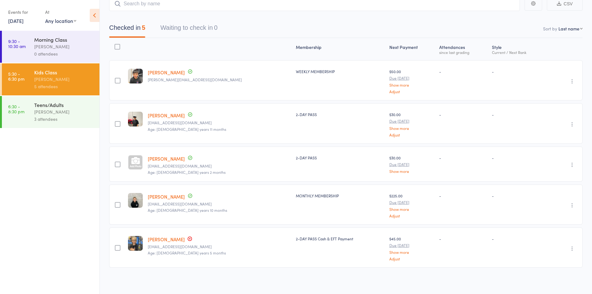
scroll to position [45, 0]
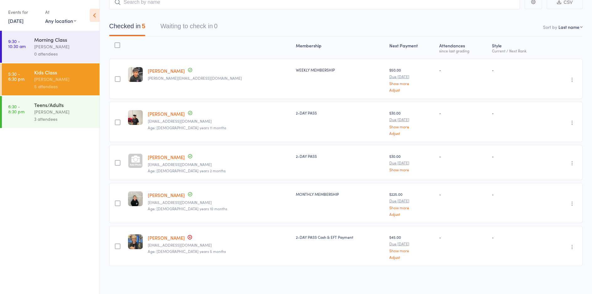
click at [67, 126] on div "Teens/Adults vince latorre 3 attendees" at bounding box center [66, 112] width 65 height 32
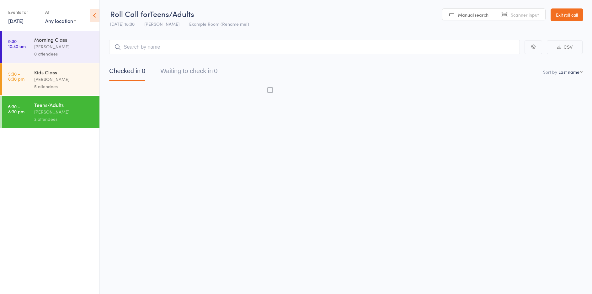
scroll to position [0, 0]
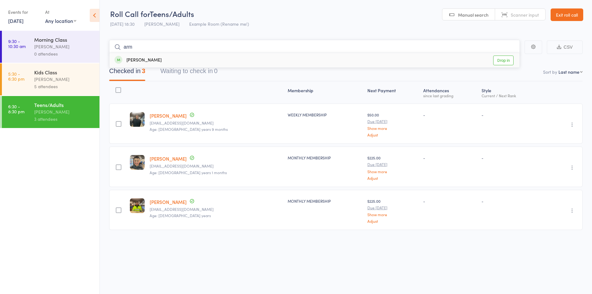
type input "arm"
click at [508, 61] on link "Drop in" at bounding box center [503, 61] width 20 height 10
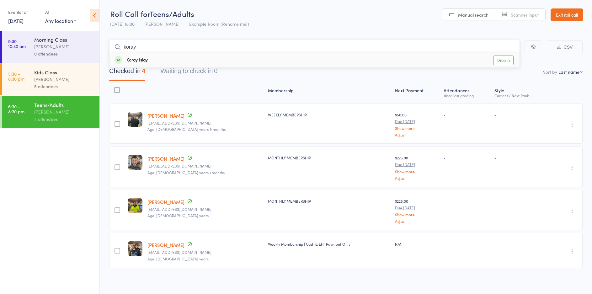
type input "koray"
click at [500, 59] on link "Drop in" at bounding box center [503, 61] width 20 height 10
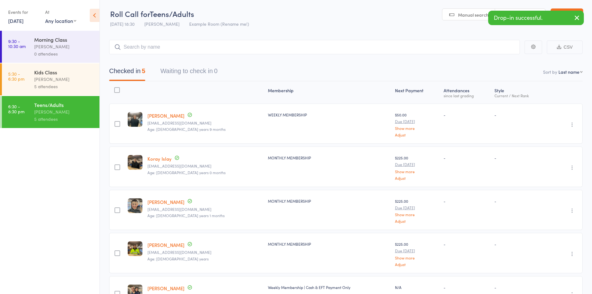
click at [575, 16] on icon "button" at bounding box center [578, 18] width 8 height 8
click at [272, 49] on input "search" at bounding box center [314, 47] width 411 height 14
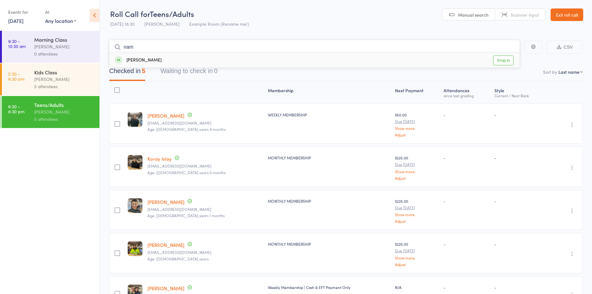
type input "nam"
click at [507, 62] on link "Drop in" at bounding box center [503, 61] width 20 height 10
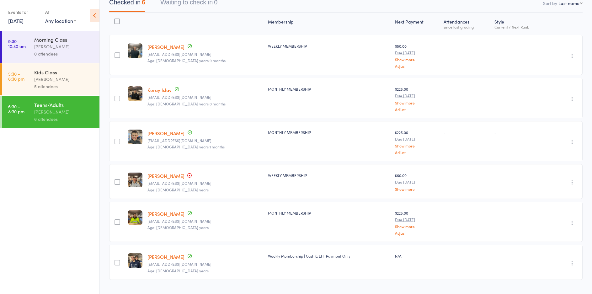
scroll to position [83, 0]
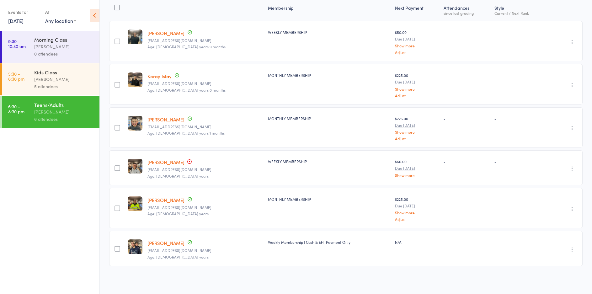
click at [72, 81] on div "[PERSON_NAME]" at bounding box center [64, 79] width 60 height 7
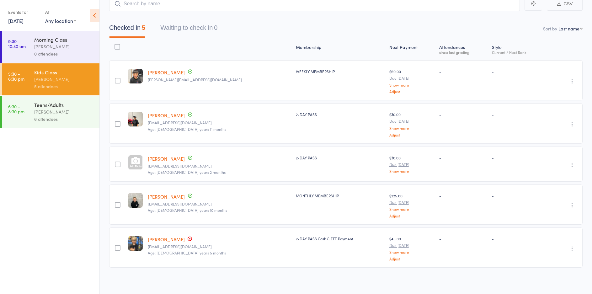
scroll to position [45, 0]
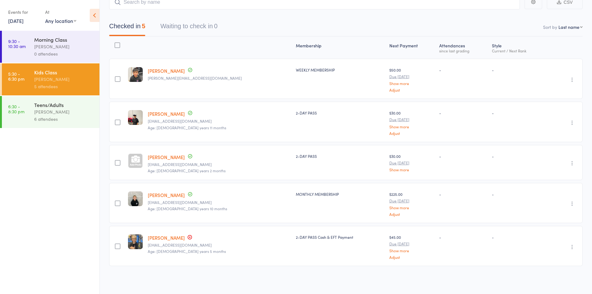
click at [36, 106] on div "Teens/Adults" at bounding box center [64, 104] width 60 height 7
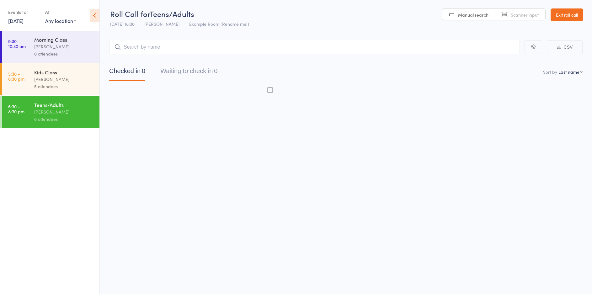
scroll to position [0, 0]
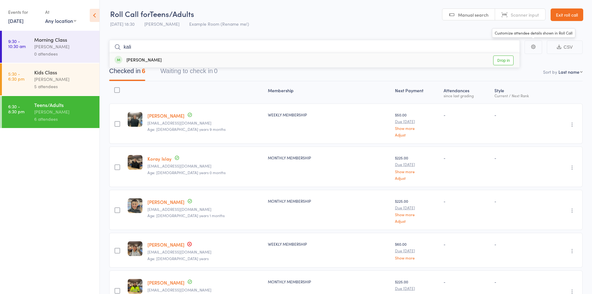
type input "kali"
click at [501, 60] on link "Drop in" at bounding box center [503, 61] width 20 height 10
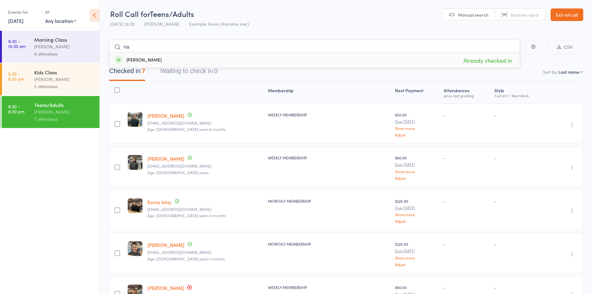
type input "n"
type input "denn"
click at [499, 62] on link "Drop in" at bounding box center [503, 61] width 20 height 10
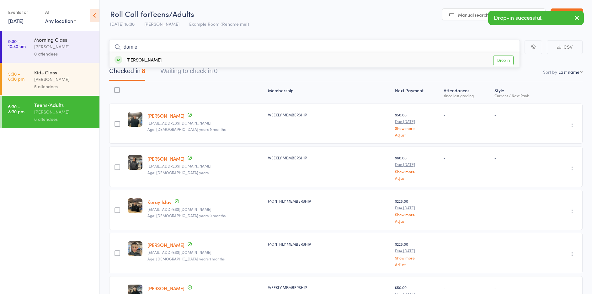
type input "damie"
click at [500, 59] on link "Drop in" at bounding box center [503, 61] width 20 height 10
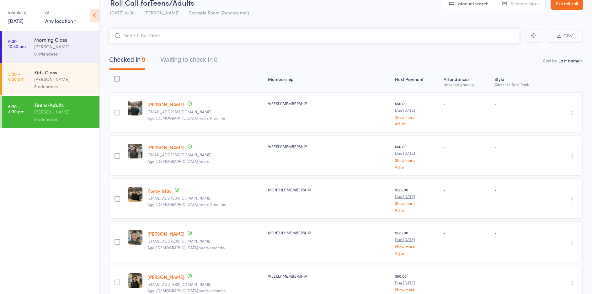
scroll to position [0, 0]
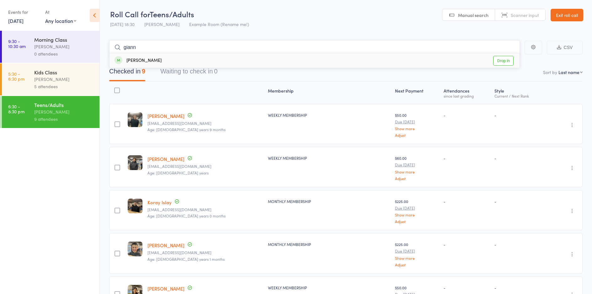
type input "giann"
click at [506, 63] on link "Drop in" at bounding box center [503, 61] width 20 height 10
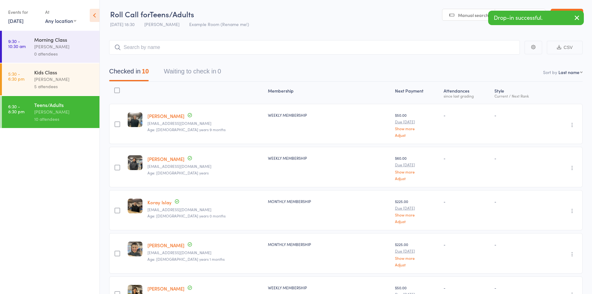
click at [63, 89] on div "5 attendees" at bounding box center [64, 86] width 60 height 7
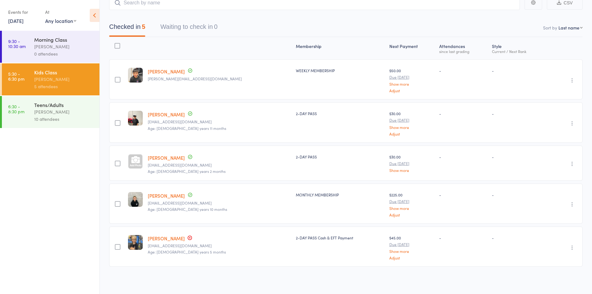
scroll to position [45, 0]
click at [84, 125] on div "Teens/Adults vince latorre 10 attendees" at bounding box center [66, 112] width 65 height 32
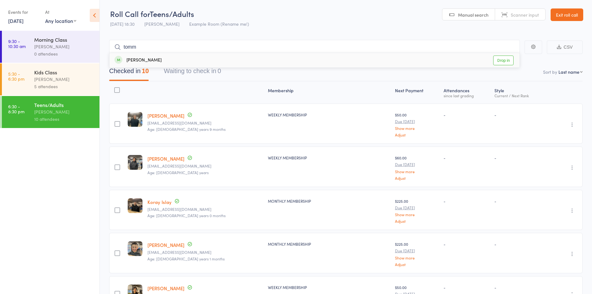
type input "tomm"
click at [503, 58] on link "Drop in" at bounding box center [503, 61] width 20 height 10
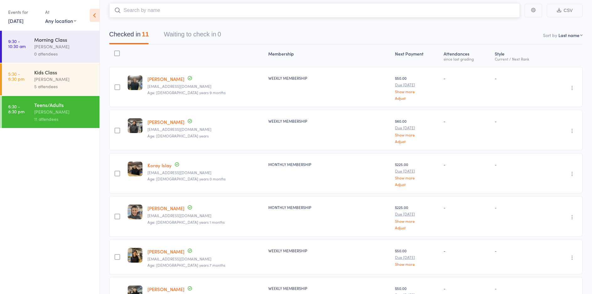
scroll to position [0, 0]
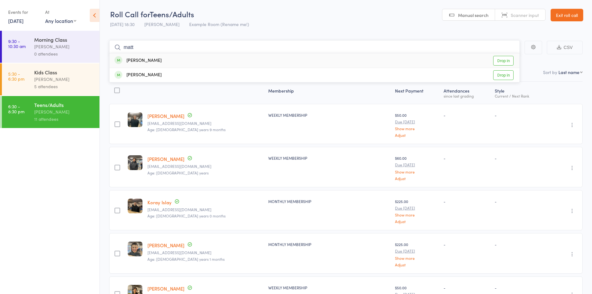
type input "matt"
click at [509, 60] on link "Drop in" at bounding box center [503, 61] width 20 height 10
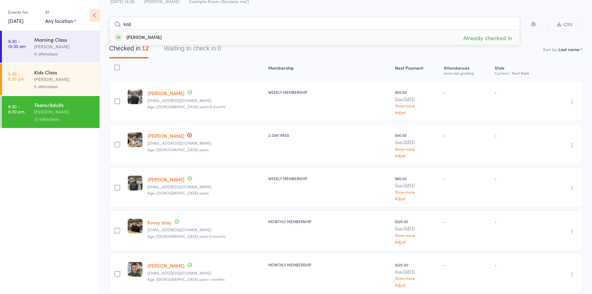
scroll to position [23, 0]
click at [568, 187] on div "Undo check-in Send message Add Note Add Task Add Flag Remove Mark absent" at bounding box center [566, 188] width 33 height 40
click at [574, 187] on icon "button" at bounding box center [572, 188] width 6 height 6
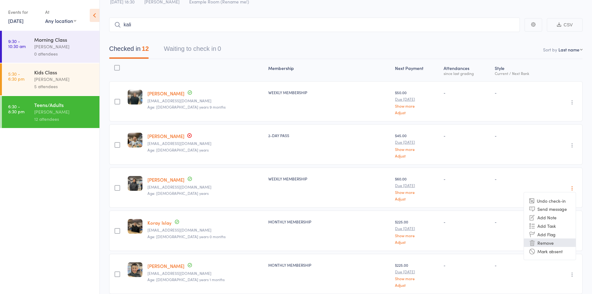
click at [557, 242] on li "Remove" at bounding box center [550, 243] width 52 height 8
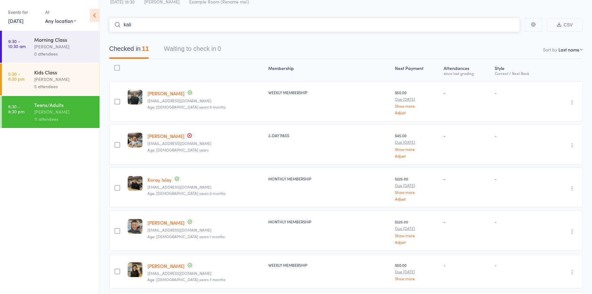
drag, startPoint x: 180, startPoint y: 28, endPoint x: 127, endPoint y: 17, distance: 53.6
click at [127, 17] on main "kali CSV Checked in 11 Waiting to check in 0 Sort by Last name First name Last …" at bounding box center [346, 286] width 493 height 557
type input "k"
type input "t"
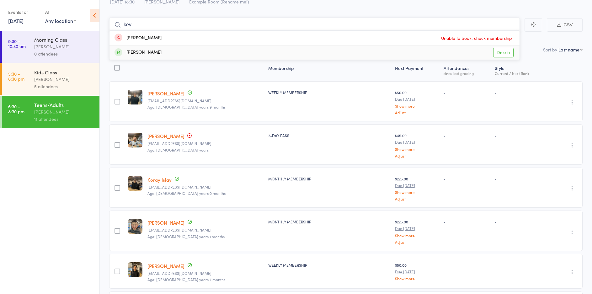
type input "kev"
click at [508, 53] on link "Drop in" at bounding box center [503, 53] width 20 height 10
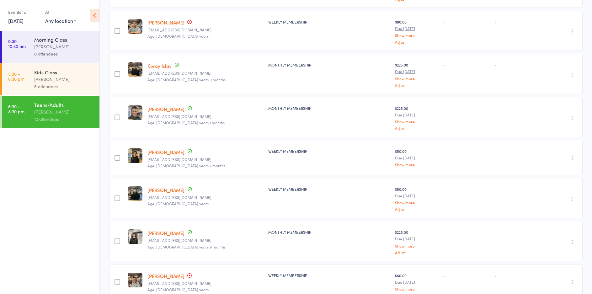
scroll to position [0, 0]
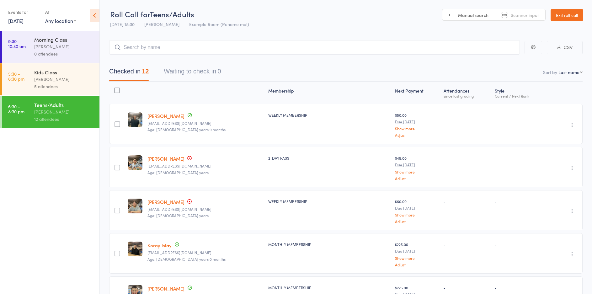
click at [561, 16] on link "Exit roll call" at bounding box center [567, 15] width 33 height 13
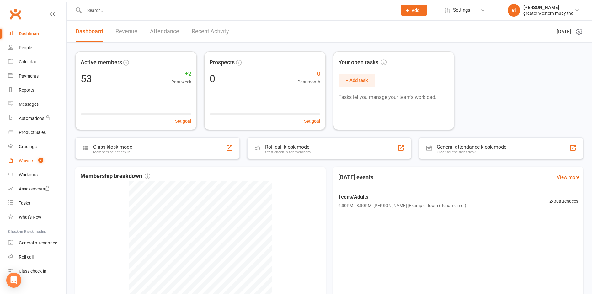
drag, startPoint x: 30, startPoint y: 162, endPoint x: 31, endPoint y: 159, distance: 3.5
click at [31, 162] on div "Waivers" at bounding box center [26, 160] width 15 height 5
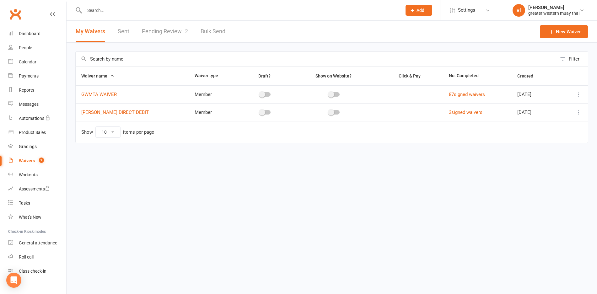
click at [175, 36] on link "Pending Review 2" at bounding box center [165, 32] width 46 height 22
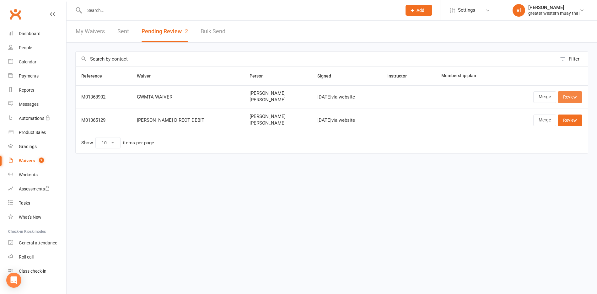
click at [574, 94] on link "Review" at bounding box center [570, 96] width 24 height 11
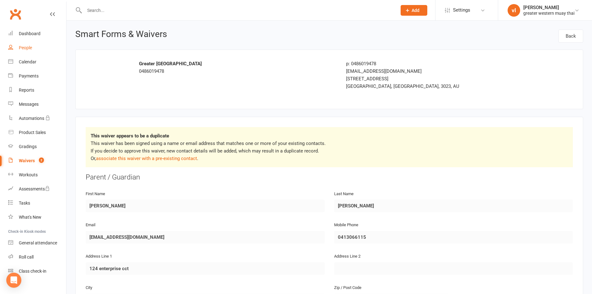
click at [32, 53] on link "People" at bounding box center [37, 48] width 58 height 14
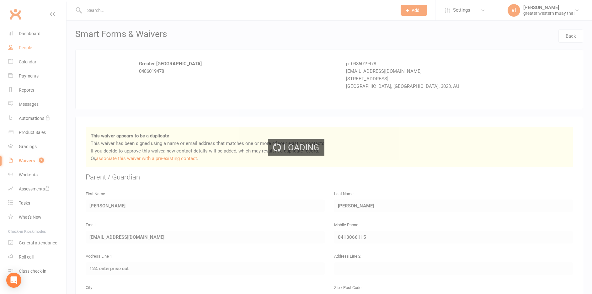
select select "25"
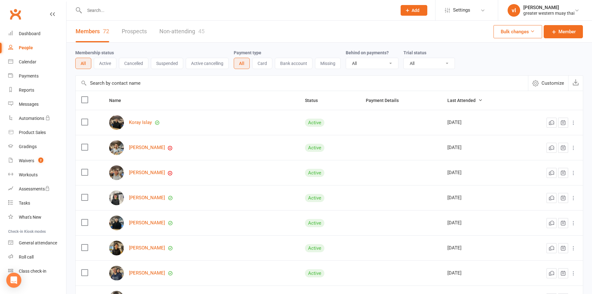
click at [168, 81] on input "text" at bounding box center [302, 83] width 453 height 15
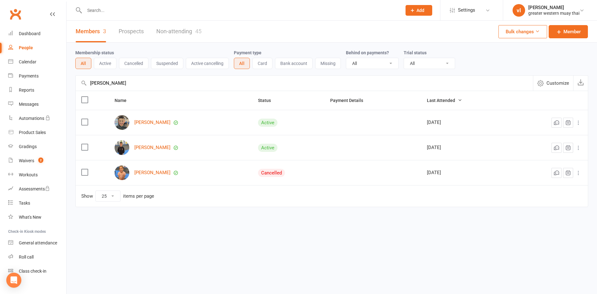
type input "[PERSON_NAME]"
click at [28, 43] on link "People" at bounding box center [37, 48] width 58 height 14
click at [25, 47] on div "People" at bounding box center [26, 47] width 14 height 5
click at [31, 29] on link "Dashboard" at bounding box center [37, 34] width 58 height 14
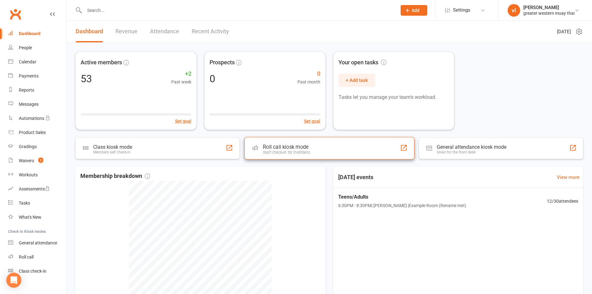
click at [285, 154] on div "Staff check-in for members" at bounding box center [286, 152] width 47 height 4
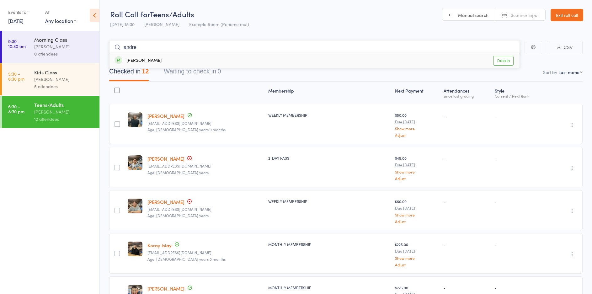
type input "andre"
click at [502, 58] on link "Drop in" at bounding box center [503, 61] width 20 height 10
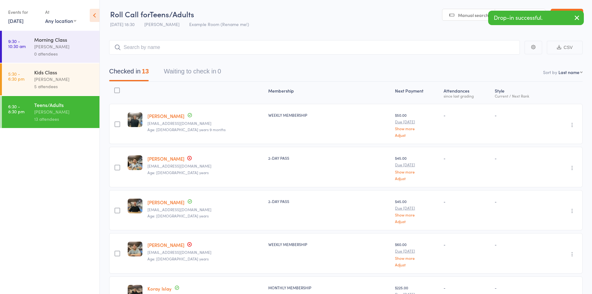
click at [578, 23] on button "button" at bounding box center [577, 18] width 14 height 14
click at [577, 16] on link "Exit roll call" at bounding box center [567, 15] width 33 height 13
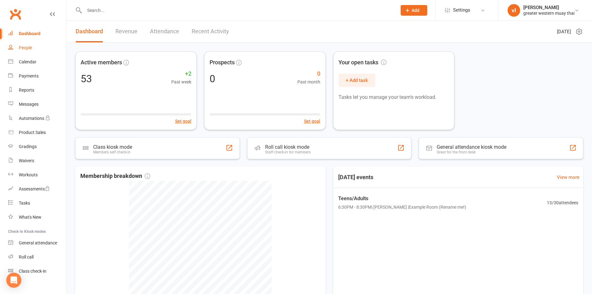
click at [27, 52] on link "People" at bounding box center [37, 48] width 58 height 14
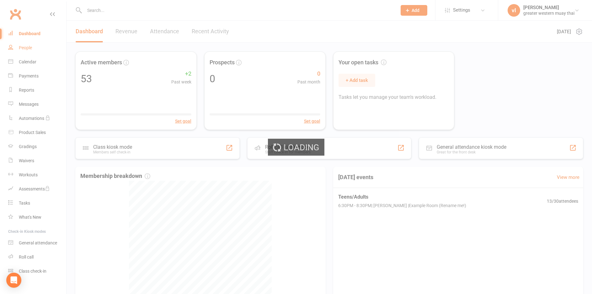
select select "25"
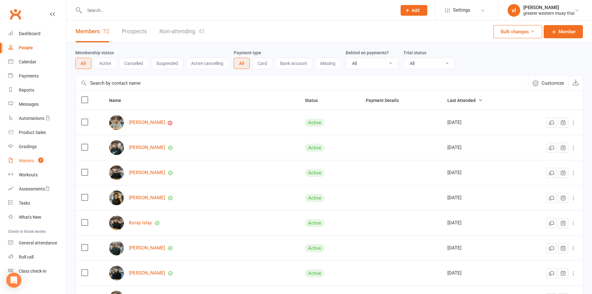
click at [39, 159] on span "2" at bounding box center [40, 160] width 5 height 5
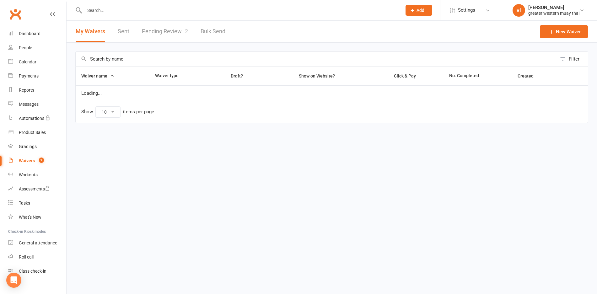
click at [174, 35] on link "Pending Review 2" at bounding box center [165, 32] width 46 height 22
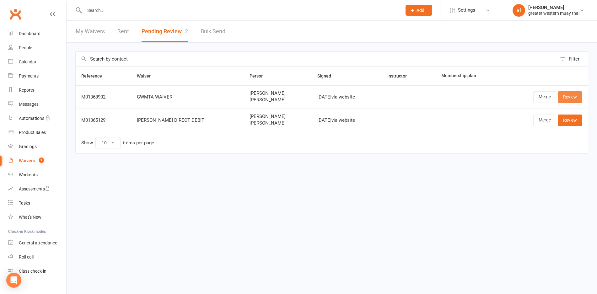
click at [572, 97] on link "Review" at bounding box center [570, 96] width 24 height 11
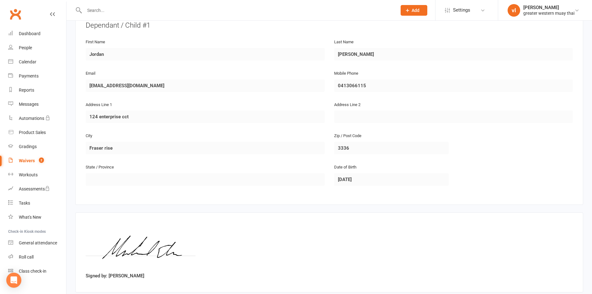
scroll to position [410, 0]
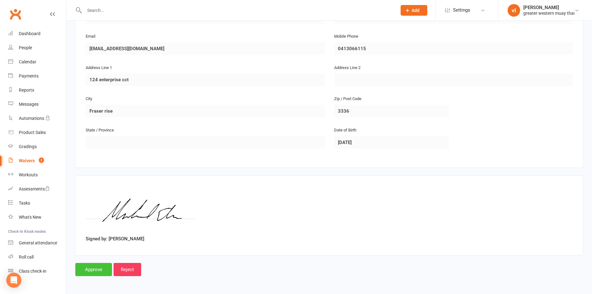
click at [93, 269] on input "Approve" at bounding box center [93, 269] width 37 height 13
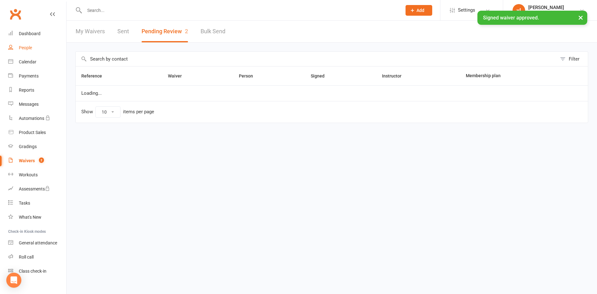
click at [23, 46] on div "People" at bounding box center [25, 47] width 13 height 5
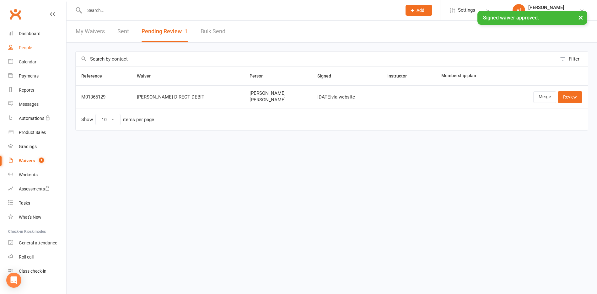
select select "25"
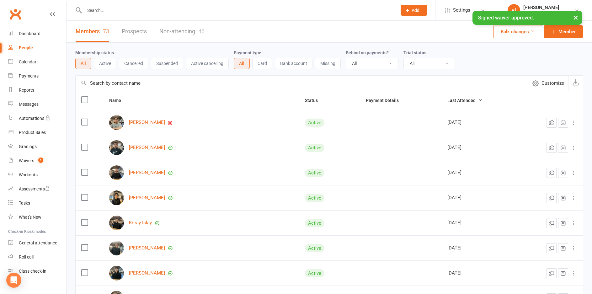
click at [145, 77] on input "text" at bounding box center [302, 83] width 453 height 15
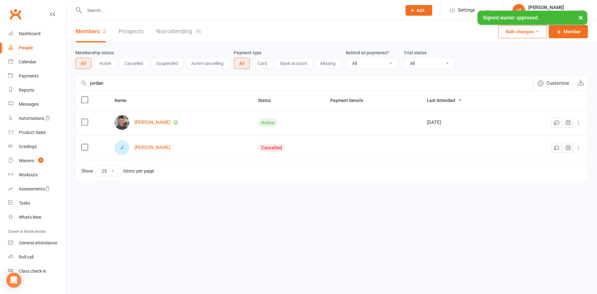
type input "jordan"
click at [147, 144] on div "J Jordan Ellis" at bounding box center [181, 147] width 132 height 15
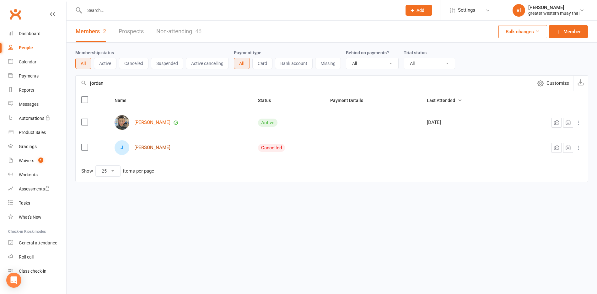
click at [147, 148] on link "[PERSON_NAME]" at bounding box center [152, 147] width 36 height 5
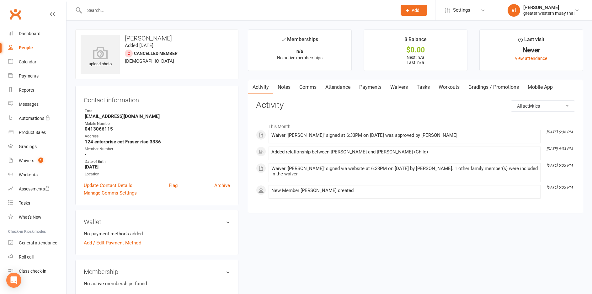
click at [346, 87] on link "Attendance" at bounding box center [338, 87] width 34 height 14
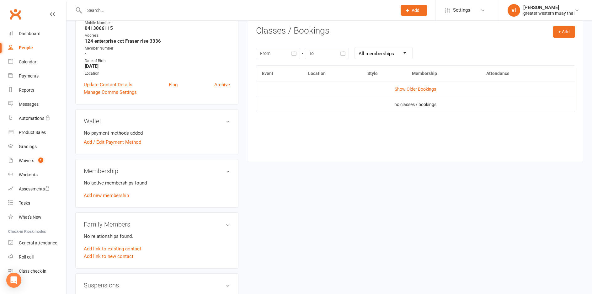
scroll to position [157, 0]
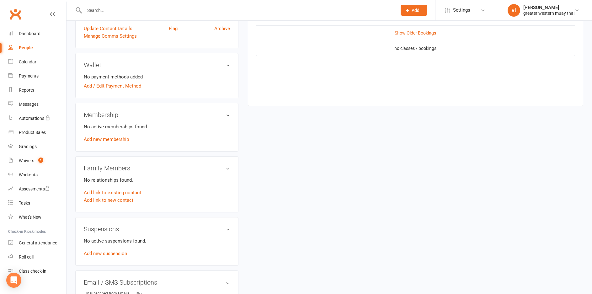
click at [115, 136] on div "No active memberships found Add new membership" at bounding box center [157, 133] width 146 height 20
click at [115, 138] on link "Add new membership" at bounding box center [106, 140] width 45 height 6
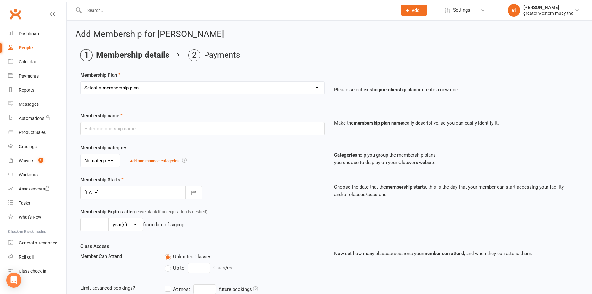
click at [164, 84] on select "Select a membership plan Create new Membership Plan PT SESSION DAY PASS WEEKLY …" at bounding box center [203, 88] width 244 height 13
select select "4"
click at [81, 82] on select "Select a membership plan Create new Membership Plan PT SESSION DAY PASS WEEKLY …" at bounding box center [203, 88] width 244 height 13
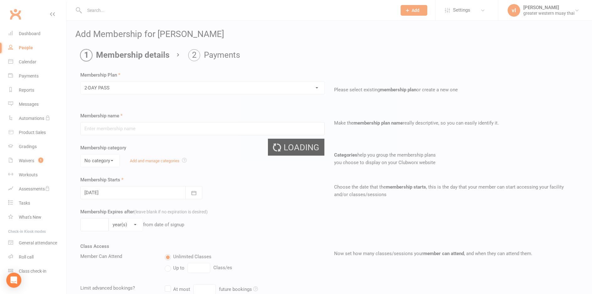
type input "2-DAY PASS"
select select "0"
type input "2"
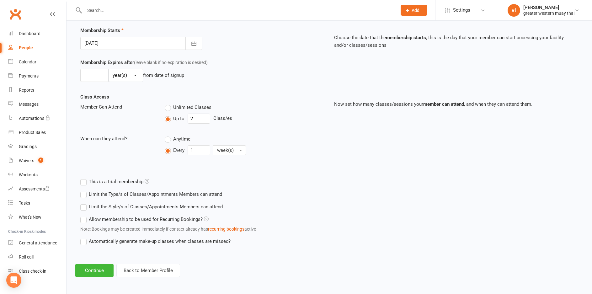
scroll to position [151, 0]
click at [99, 271] on button "Continue" at bounding box center [94, 269] width 38 height 13
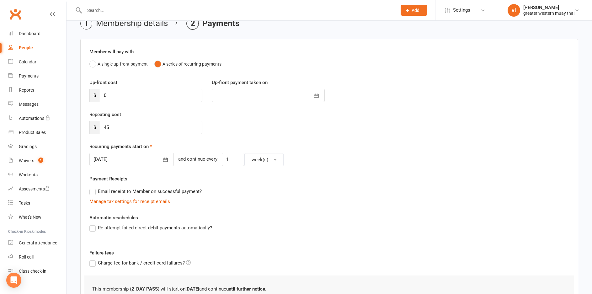
scroll to position [112, 0]
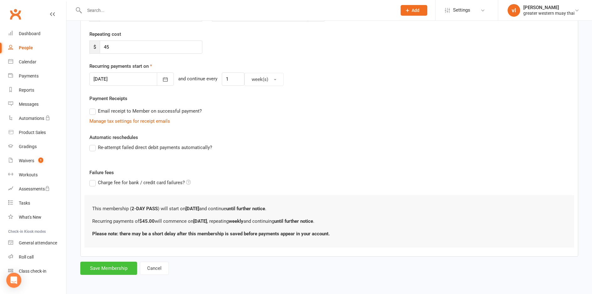
click at [107, 267] on button "Save Membership" at bounding box center [108, 268] width 57 height 13
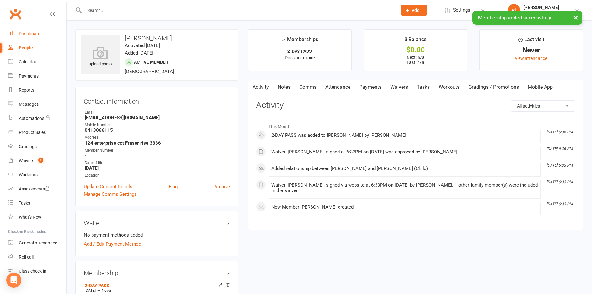
click at [47, 33] on link "Dashboard" at bounding box center [37, 34] width 58 height 14
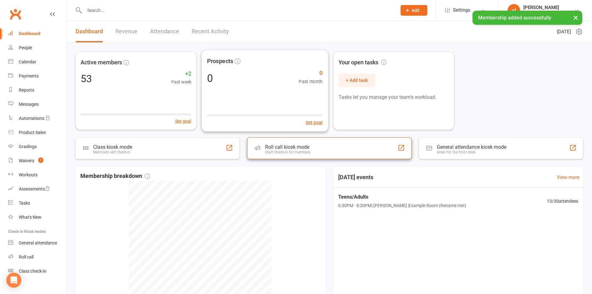
click at [302, 138] on div "Roll call kiosk mode Staff check-in for members" at bounding box center [329, 148] width 164 height 22
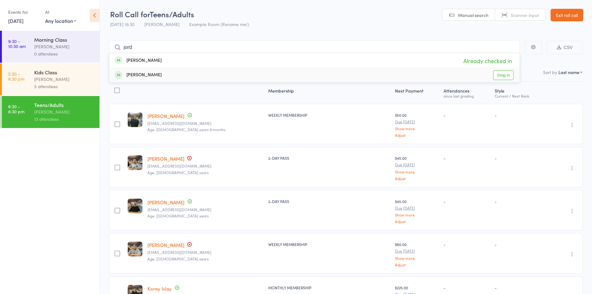
type input "jord"
click at [507, 75] on link "Drop in" at bounding box center [503, 75] width 20 height 10
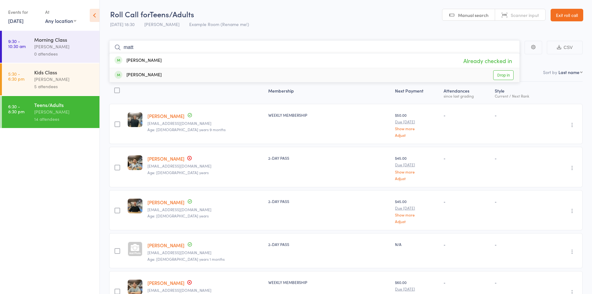
type input "matt"
click at [511, 73] on link "Drop in" at bounding box center [503, 75] width 20 height 10
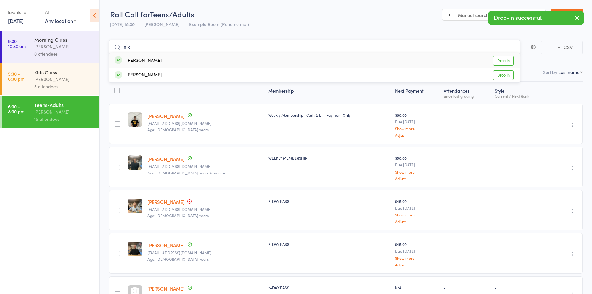
type input "nik"
click at [502, 60] on link "Drop in" at bounding box center [503, 61] width 20 height 10
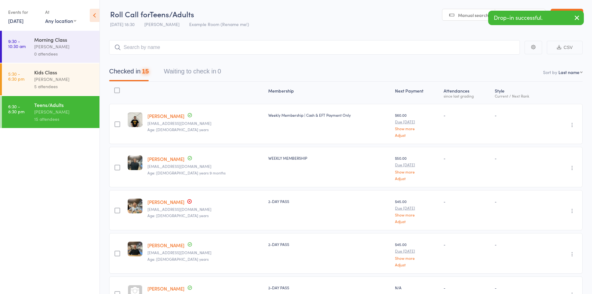
click at [581, 16] on icon "button" at bounding box center [578, 18] width 8 height 8
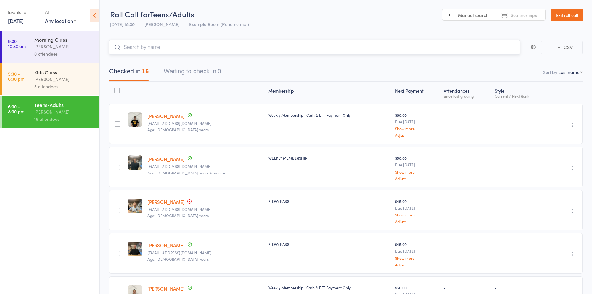
click at [429, 44] on input "search" at bounding box center [314, 47] width 411 height 14
type input "tomm"
click at [564, 12] on link "Exit roll call" at bounding box center [567, 15] width 33 height 13
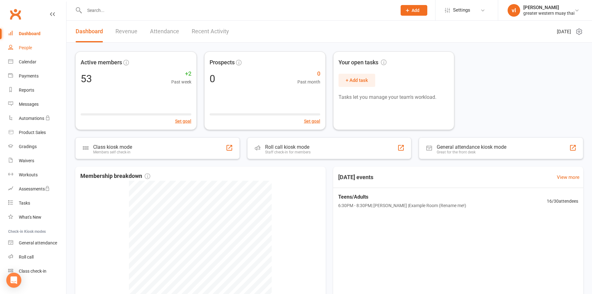
click at [18, 46] on link "People" at bounding box center [37, 48] width 58 height 14
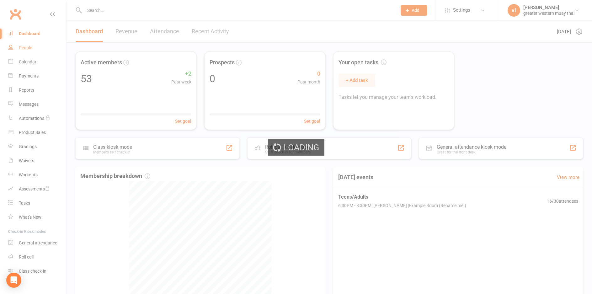
select select "25"
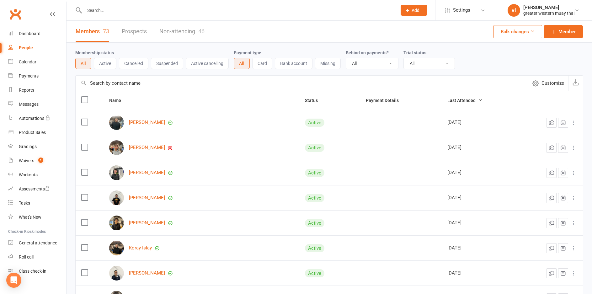
click at [148, 89] on input "text" at bounding box center [302, 83] width 453 height 15
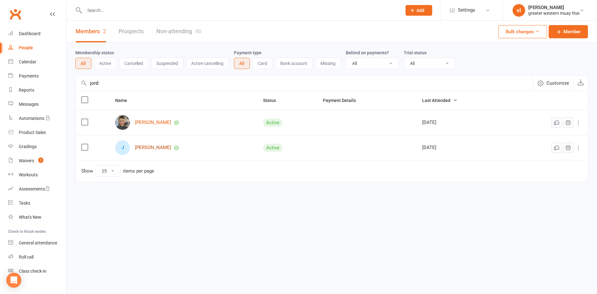
type input "jord"
click at [148, 149] on link "[PERSON_NAME]" at bounding box center [153, 147] width 36 height 5
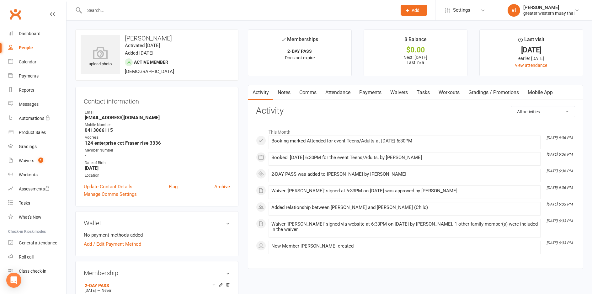
click at [348, 94] on link "Attendance" at bounding box center [338, 92] width 34 height 14
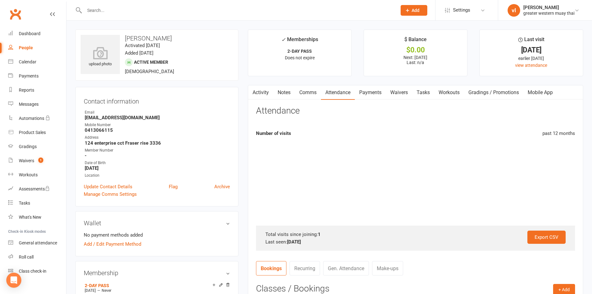
click at [378, 92] on link "Payments" at bounding box center [370, 92] width 31 height 14
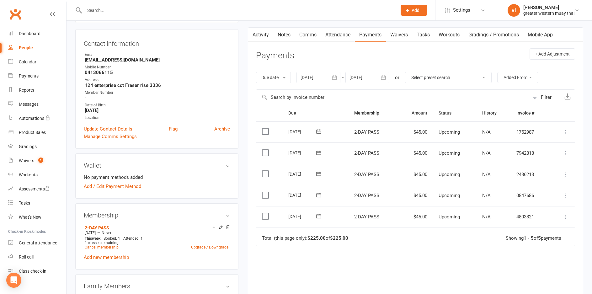
scroll to position [63, 0]
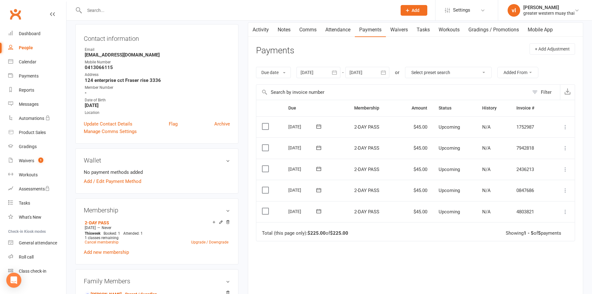
click at [265, 209] on label at bounding box center [266, 211] width 8 height 6
click at [265, 208] on input "checkbox" at bounding box center [264, 208] width 4 height 0
click at [562, 275] on button "Change status" at bounding box center [559, 279] width 50 height 13
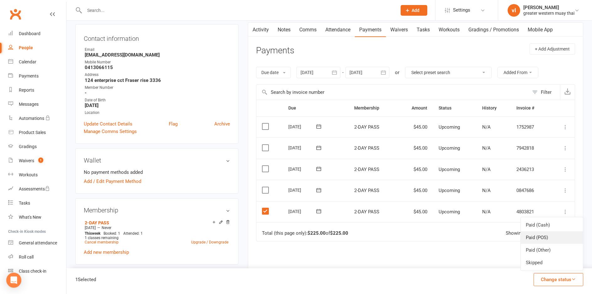
click at [544, 240] on link "Paid (POS)" at bounding box center [552, 237] width 62 height 13
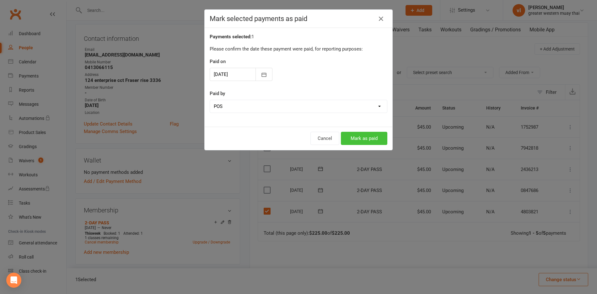
click at [375, 138] on button "Mark as paid" at bounding box center [364, 138] width 46 height 13
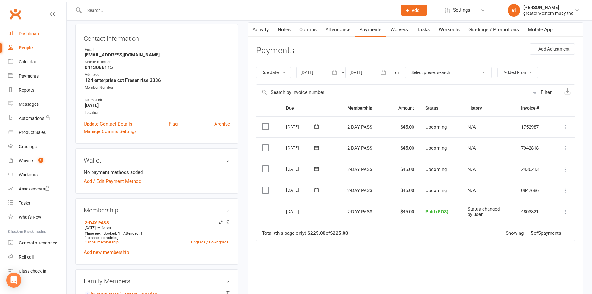
click at [36, 35] on div "Dashboard" at bounding box center [30, 33] width 22 height 5
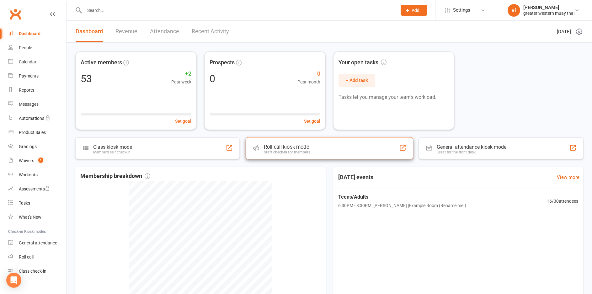
click at [311, 146] on div "Roll call kiosk mode Staff check-in for members" at bounding box center [329, 148] width 168 height 22
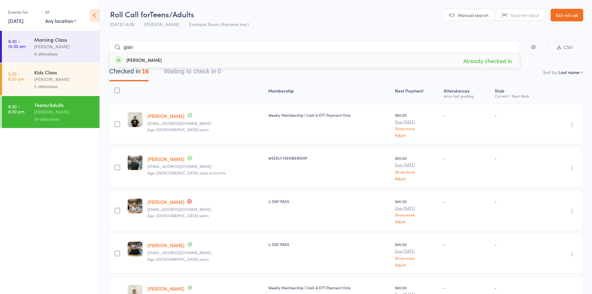
type input "gian"
click at [553, 18] on link "Exit roll call" at bounding box center [567, 15] width 33 height 13
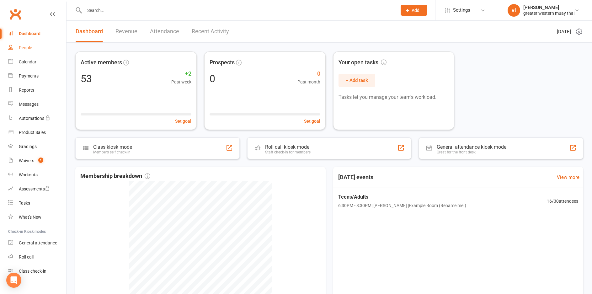
click at [35, 45] on link "People" at bounding box center [37, 48] width 58 height 14
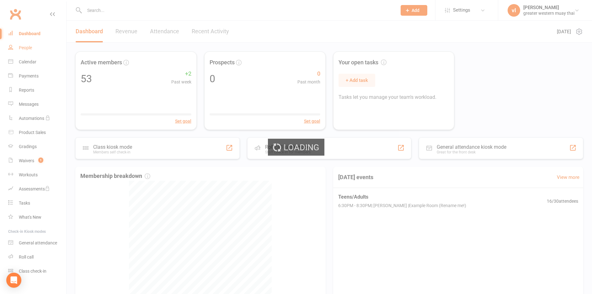
select select "25"
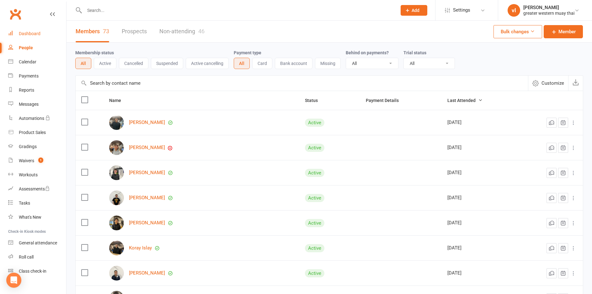
click at [37, 32] on div "Dashboard" at bounding box center [30, 33] width 22 height 5
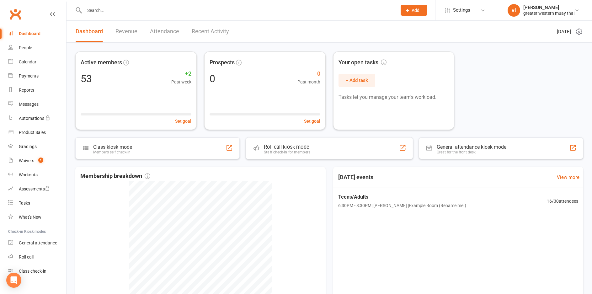
click at [314, 132] on div "Active members 53 +2 Past week Set goal Prospects 0 0 Past month Set goal Your …" at bounding box center [330, 193] width 526 height 301
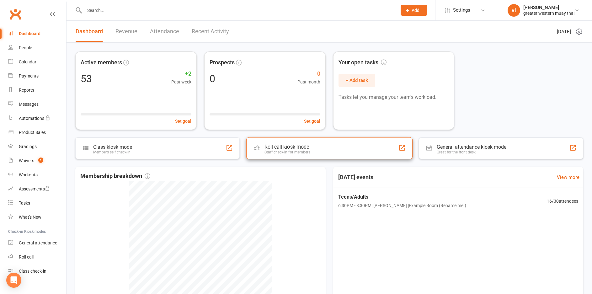
click at [313, 145] on div "Roll call kiosk mode Staff check-in for members" at bounding box center [329, 148] width 166 height 22
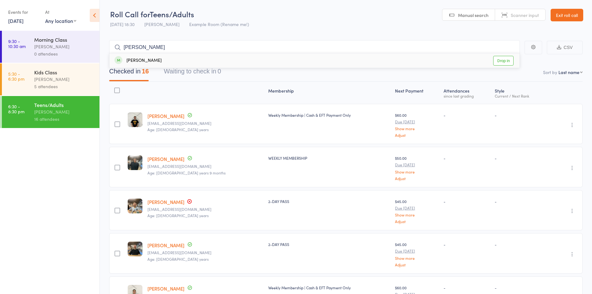
type input "[PERSON_NAME]"
click at [502, 63] on link "Drop in" at bounding box center [503, 61] width 20 height 10
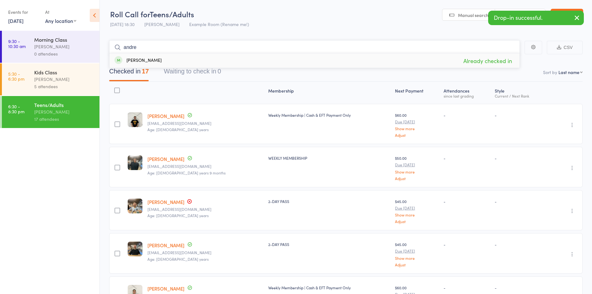
type input "andre"
click at [578, 15] on icon "button" at bounding box center [578, 18] width 8 height 8
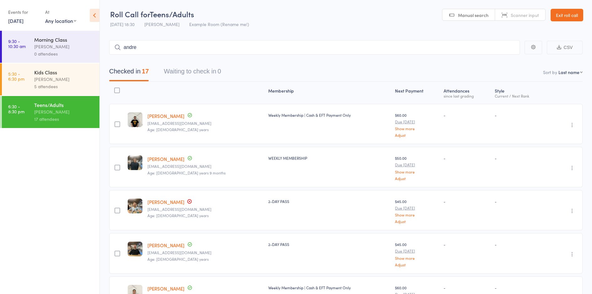
click at [579, 14] on link "Exit roll call" at bounding box center [567, 15] width 33 height 13
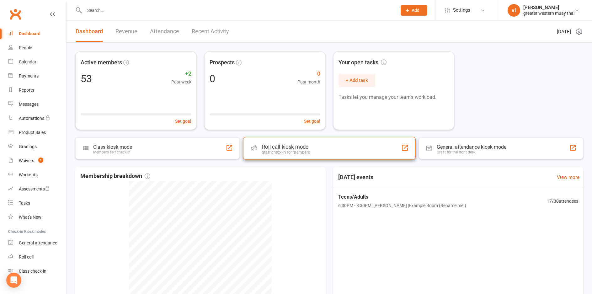
click at [369, 138] on div "Roll call kiosk mode Staff check-in for members" at bounding box center [329, 148] width 173 height 23
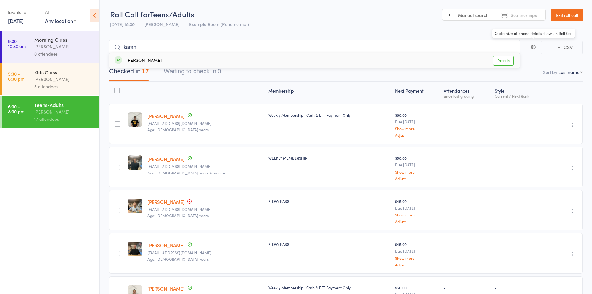
type input "karan"
click at [503, 60] on link "Drop in" at bounding box center [503, 61] width 20 height 10
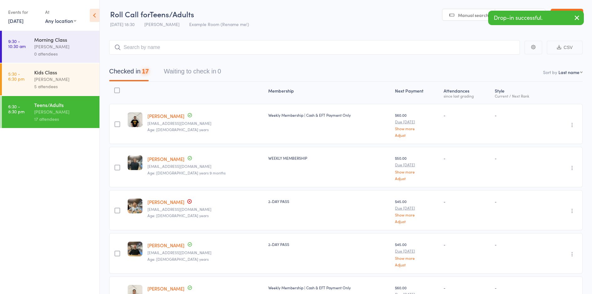
click at [578, 18] on icon "button" at bounding box center [578, 18] width 8 height 8
click at [577, 18] on link "Exit roll call" at bounding box center [567, 15] width 33 height 13
